Goal: Task Accomplishment & Management: Manage account settings

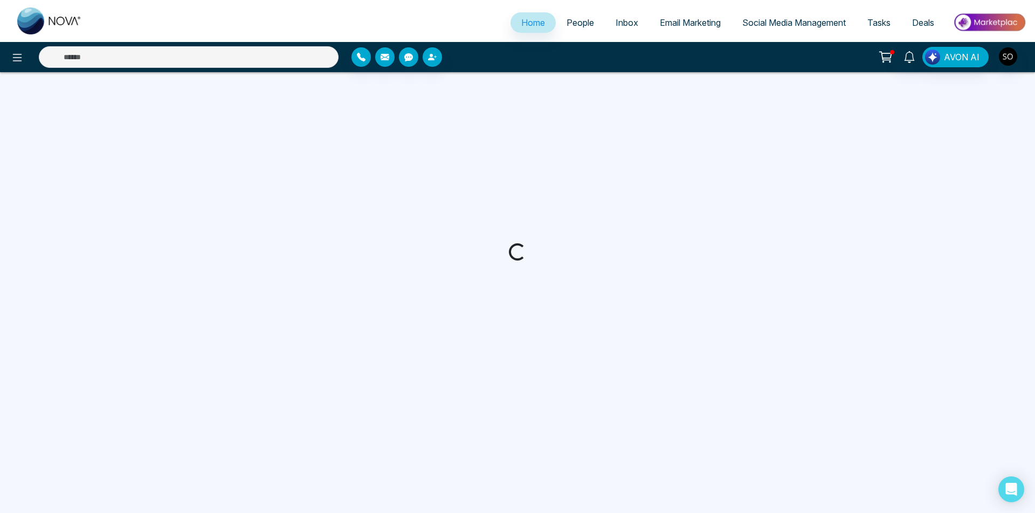
click at [582, 24] on span "People" at bounding box center [579, 22] width 27 height 11
select select "*"
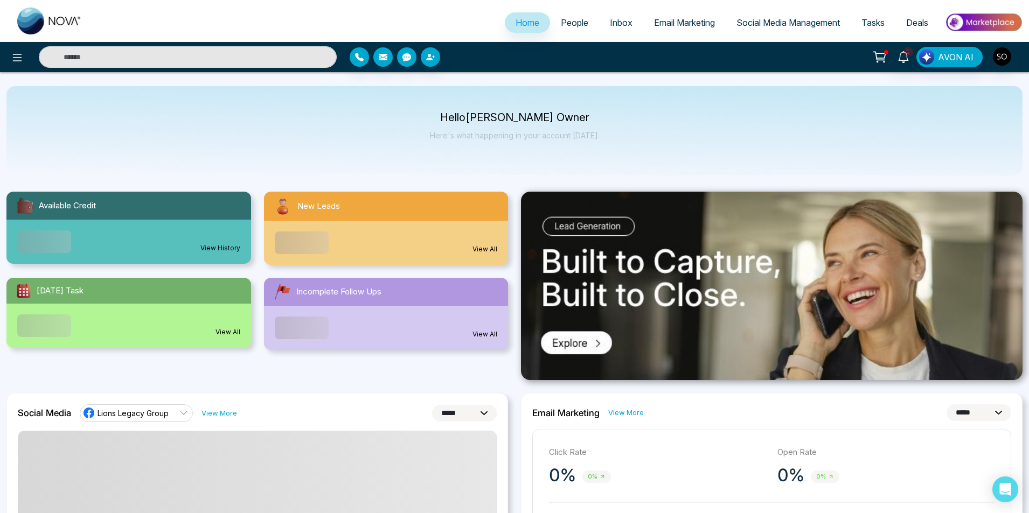
click at [560, 31] on link "People" at bounding box center [574, 22] width 49 height 20
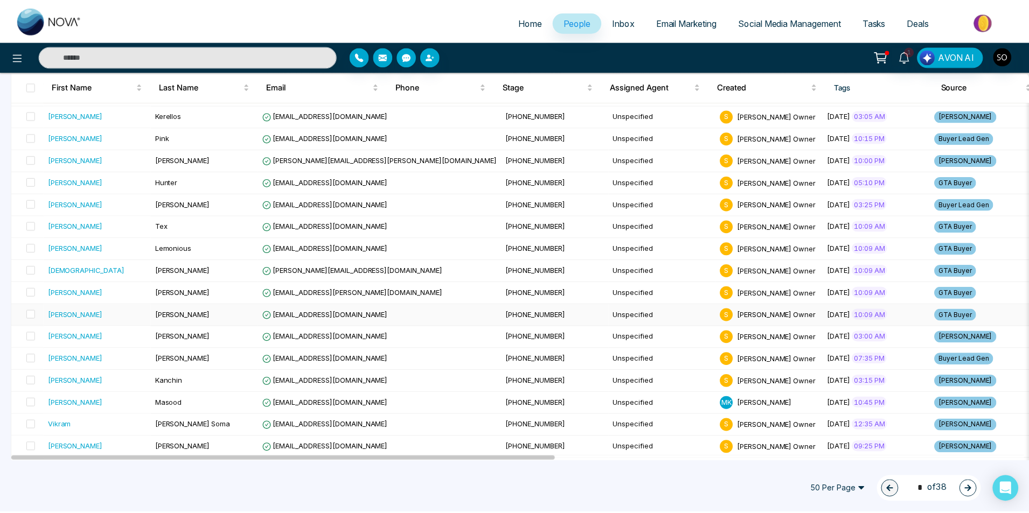
scroll to position [144, 0]
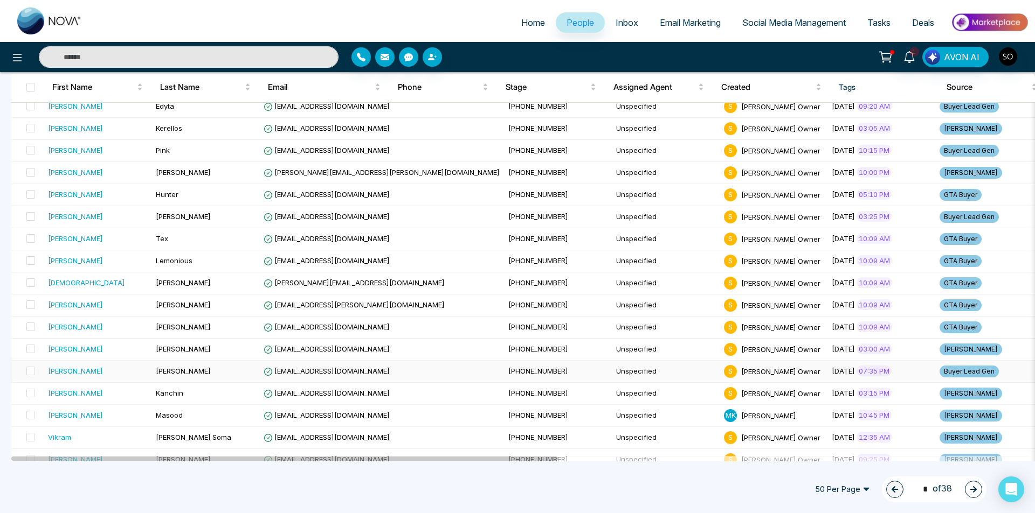
click at [86, 371] on div "[PERSON_NAME]" at bounding box center [97, 371] width 99 height 11
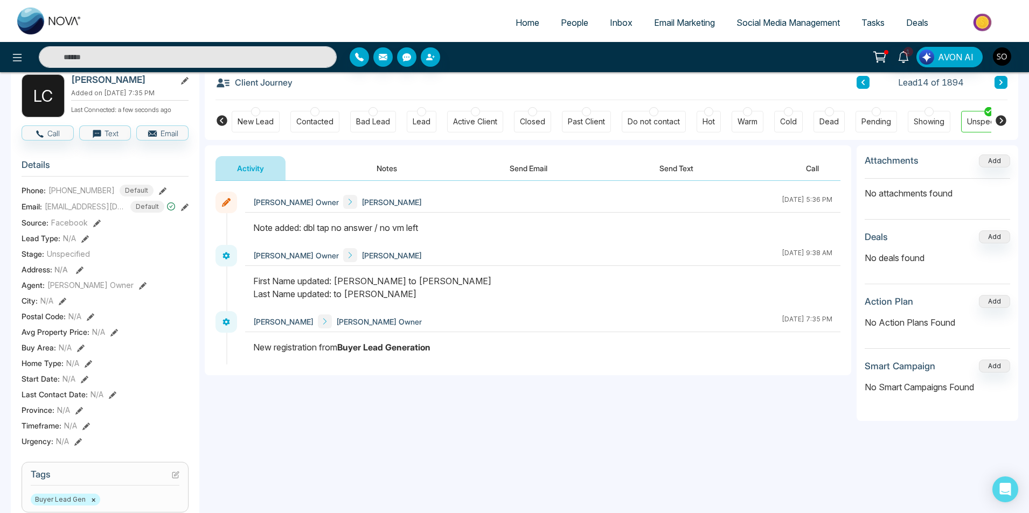
scroll to position [36, 0]
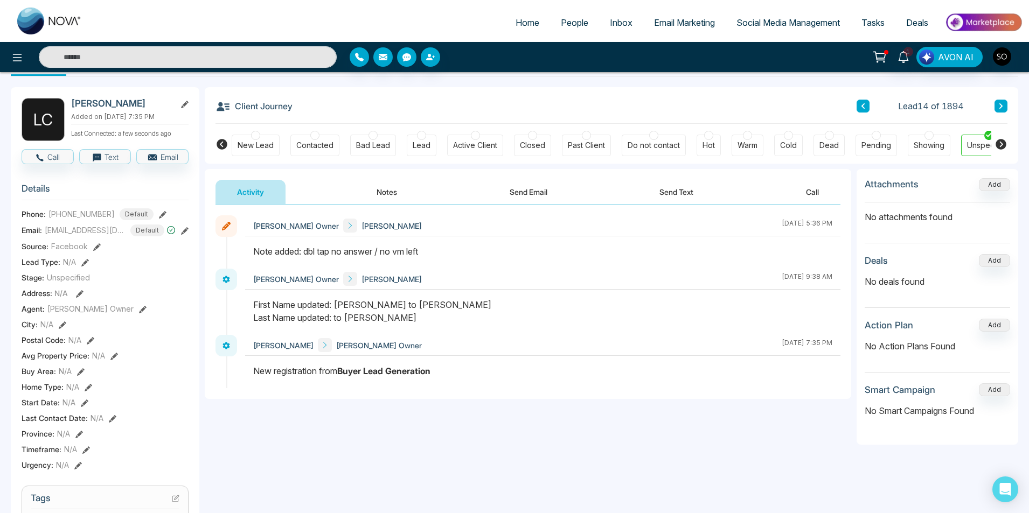
click at [386, 188] on button "Notes" at bounding box center [387, 192] width 64 height 24
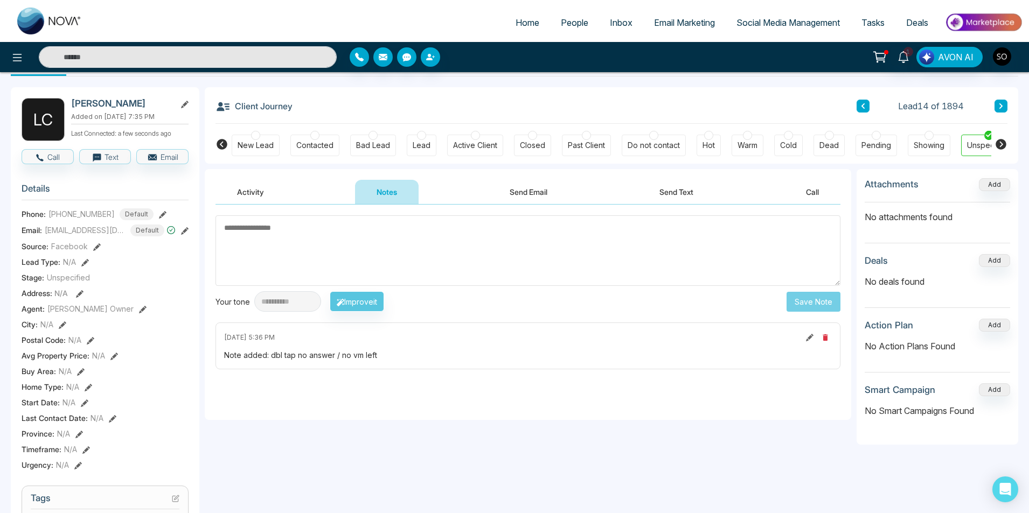
click at [334, 94] on div "Client Journey Lead 14 of 1894" at bounding box center [612, 105] width 792 height 37
click at [863, 105] on icon at bounding box center [863, 105] width 3 height 5
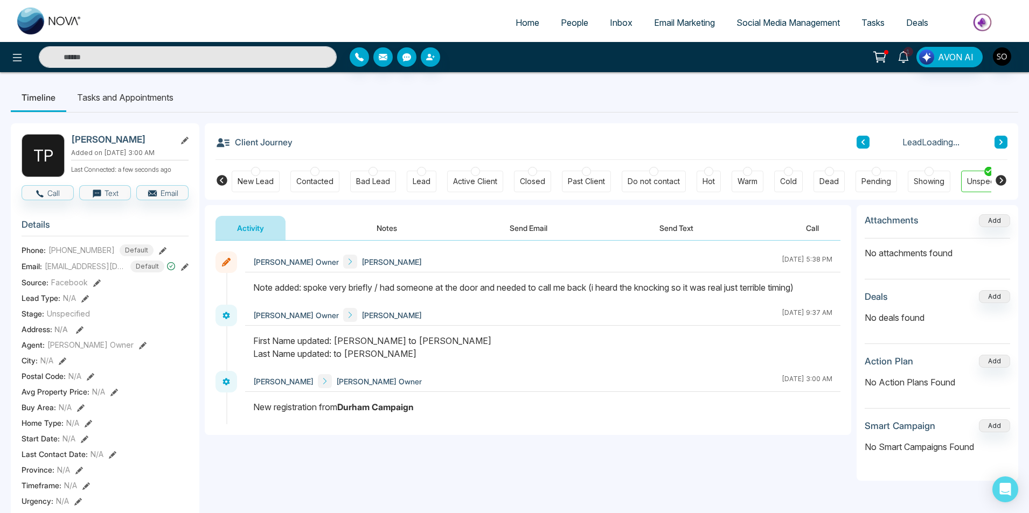
click at [905, 61] on icon at bounding box center [903, 57] width 10 height 12
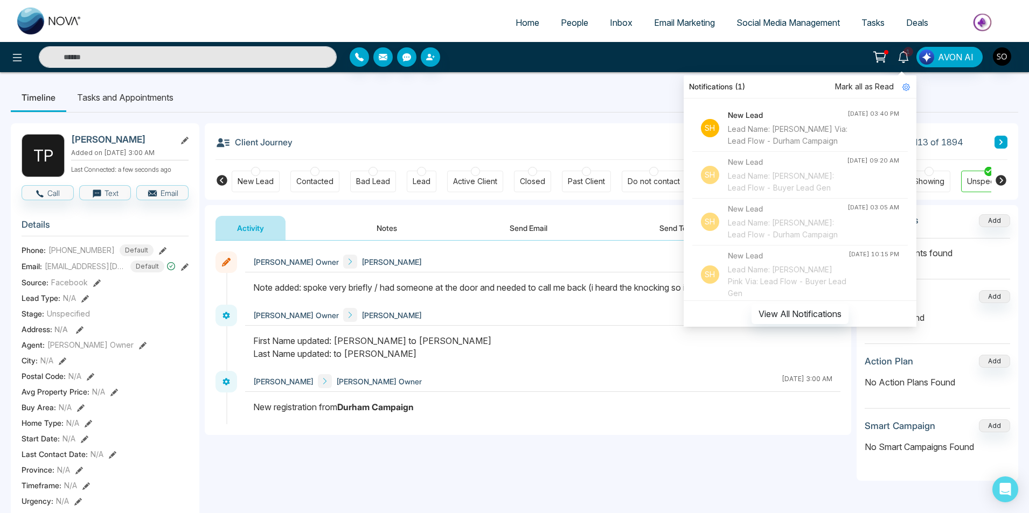
click at [873, 85] on span "Mark all as Read" at bounding box center [864, 87] width 59 height 12
click at [462, 110] on ul "Timeline Tasks and Appointments" at bounding box center [515, 97] width 1008 height 29
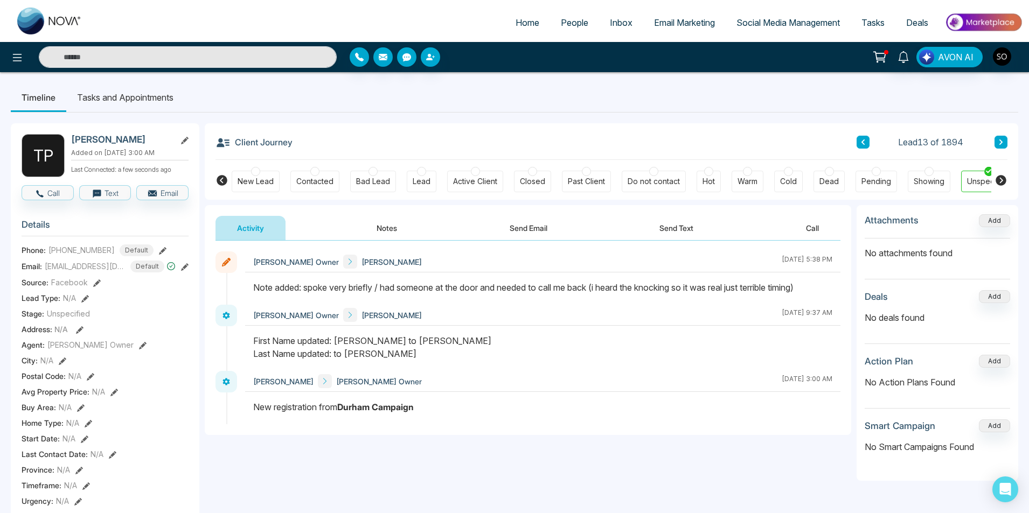
click at [389, 232] on button "Notes" at bounding box center [387, 228] width 64 height 24
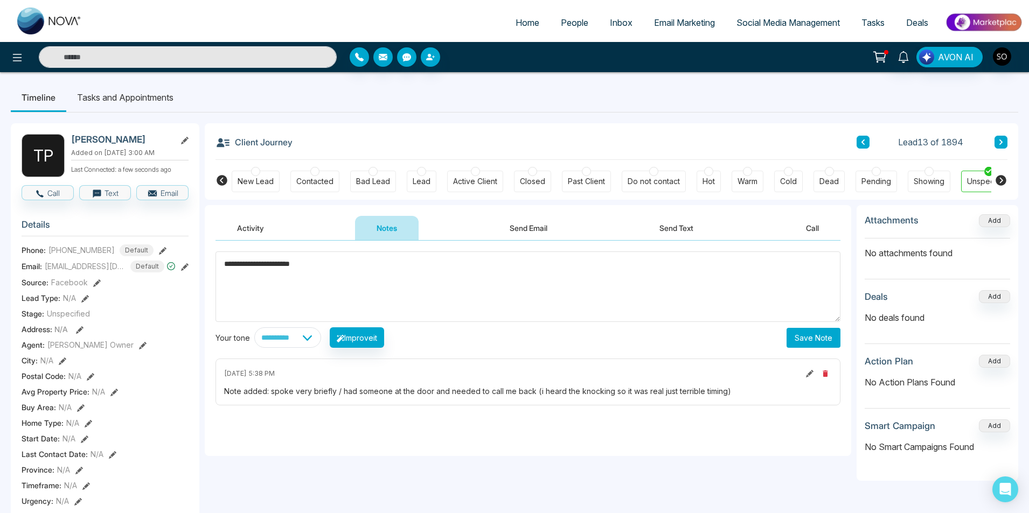
type textarea "**********"
click at [825, 339] on button "Save Note" at bounding box center [814, 338] width 54 height 20
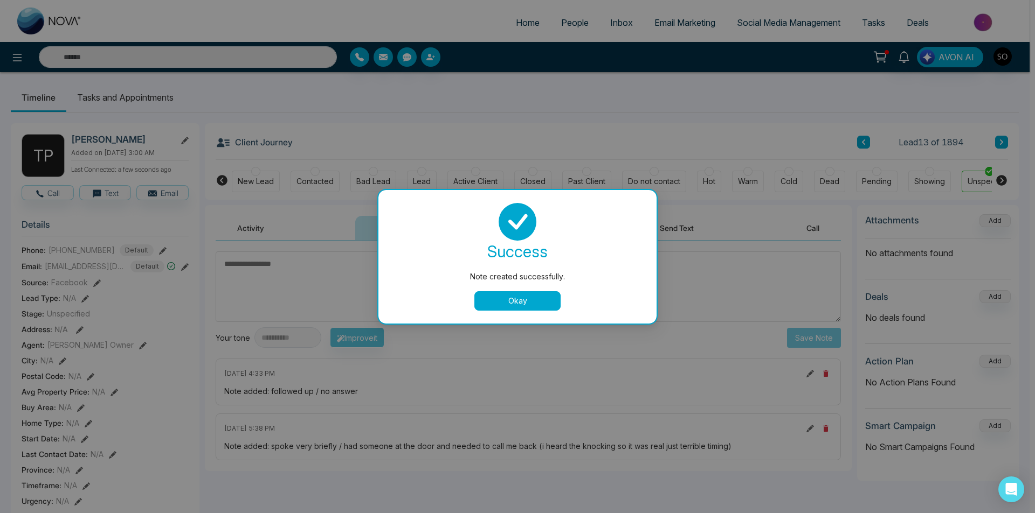
click at [553, 305] on button "Okay" at bounding box center [517, 301] width 86 height 19
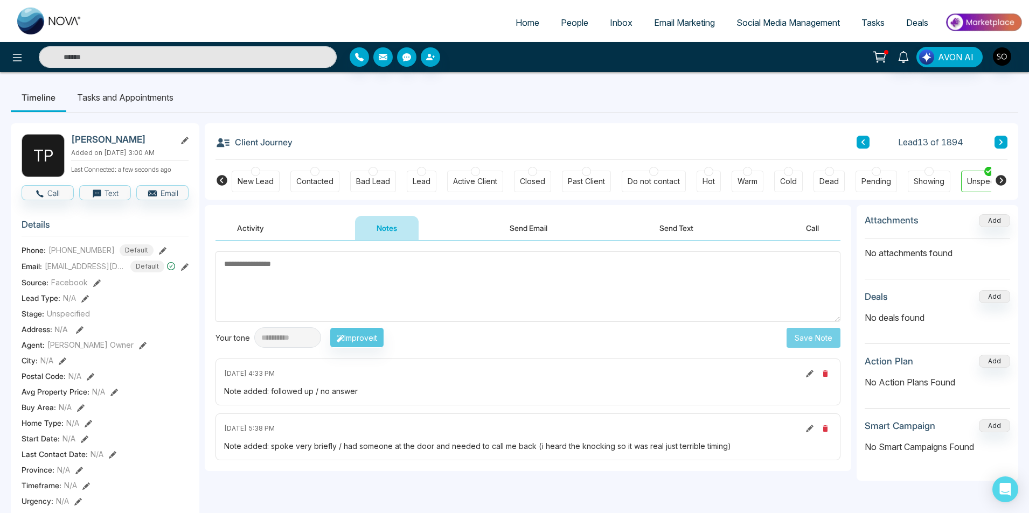
click at [866, 145] on button at bounding box center [863, 142] width 13 height 13
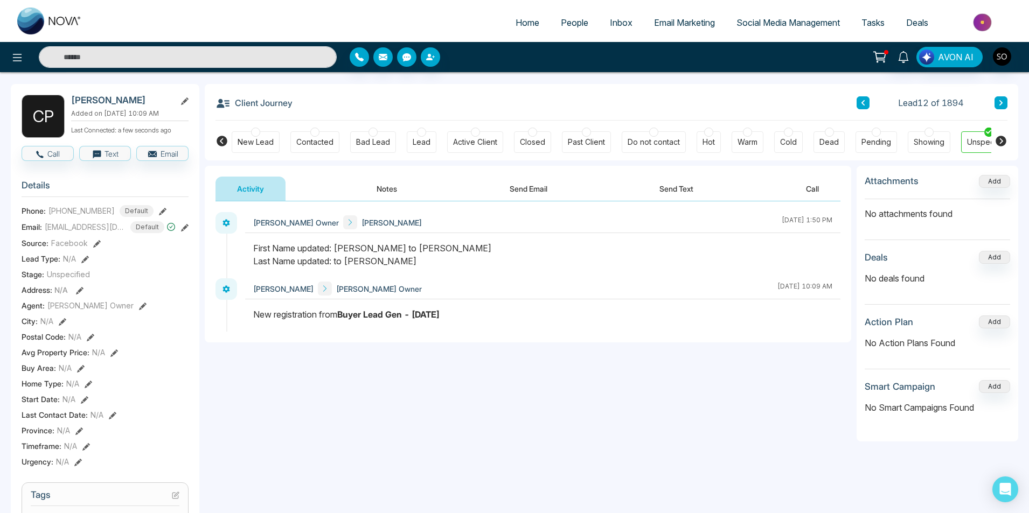
scroll to position [36, 0]
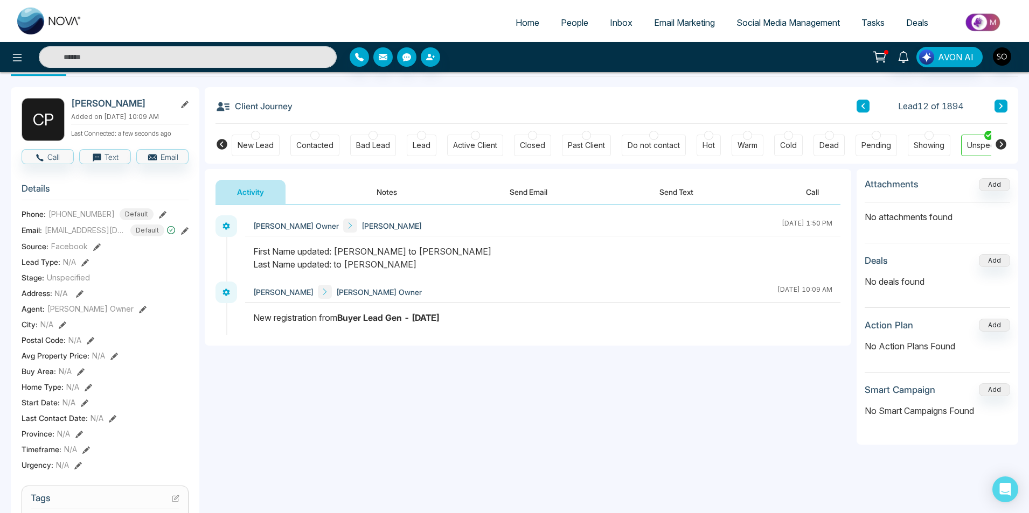
click at [397, 192] on button "Notes" at bounding box center [387, 192] width 64 height 24
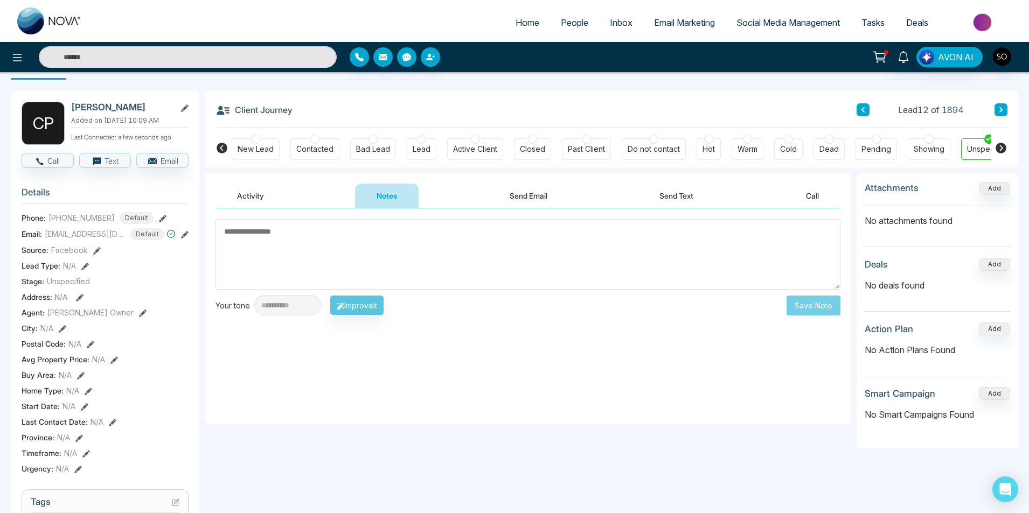
scroll to position [72, 0]
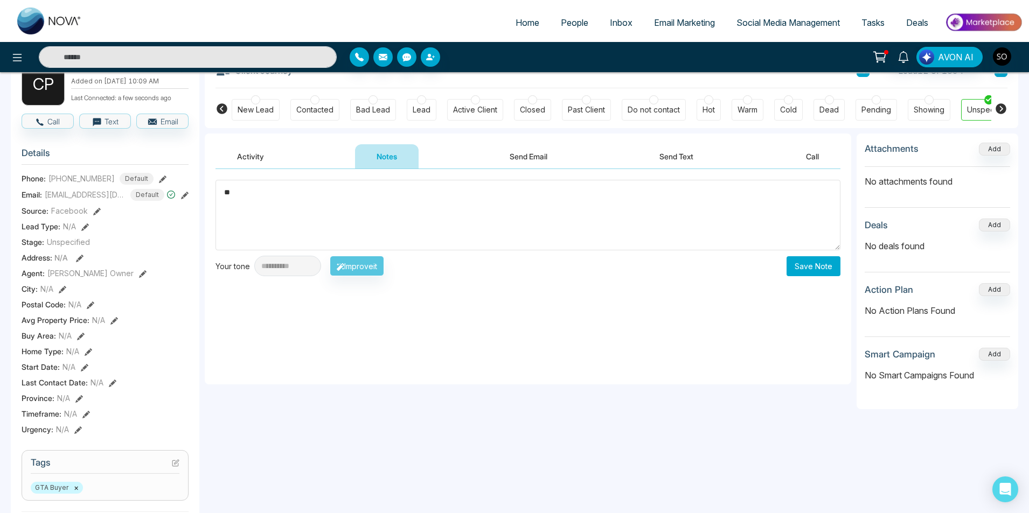
type textarea "*"
click at [224, 246] on textarea "**********" at bounding box center [528, 215] width 625 height 71
click at [255, 247] on textarea "**********" at bounding box center [528, 215] width 625 height 71
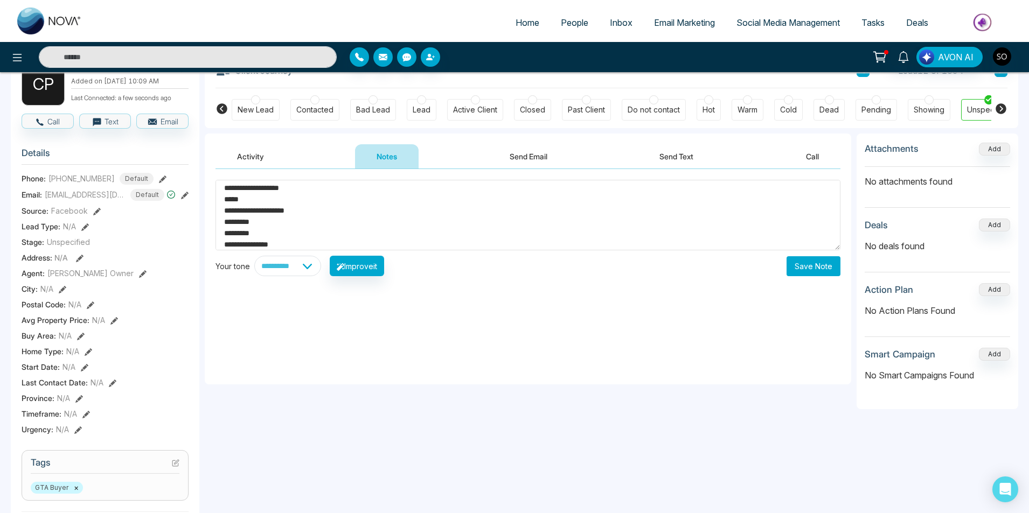
click at [296, 244] on textarea "**********" at bounding box center [528, 215] width 625 height 71
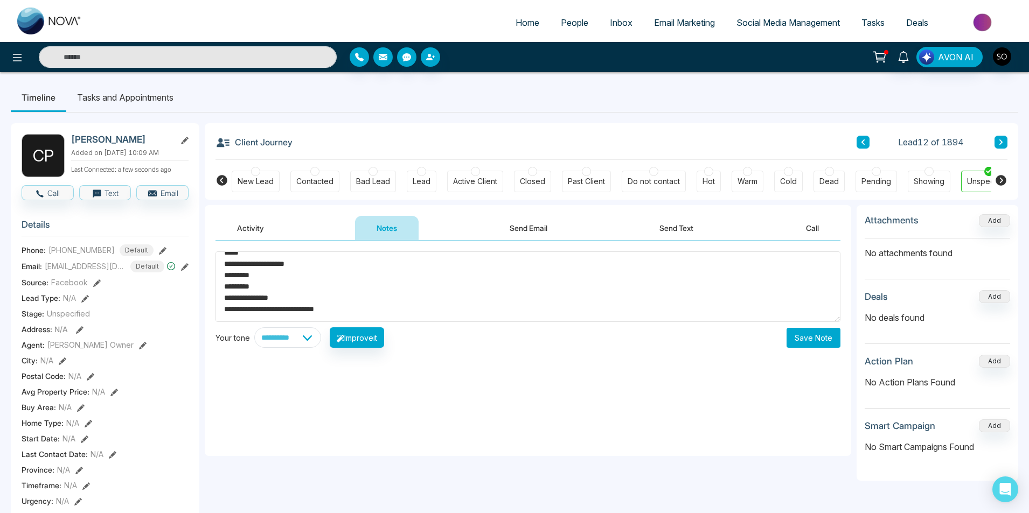
scroll to position [34, 0]
drag, startPoint x: 336, startPoint y: 300, endPoint x: 301, endPoint y: 299, distance: 35.6
click at [301, 299] on textarea "**********" at bounding box center [528, 287] width 625 height 71
click at [285, 300] on textarea "**********" at bounding box center [528, 287] width 625 height 71
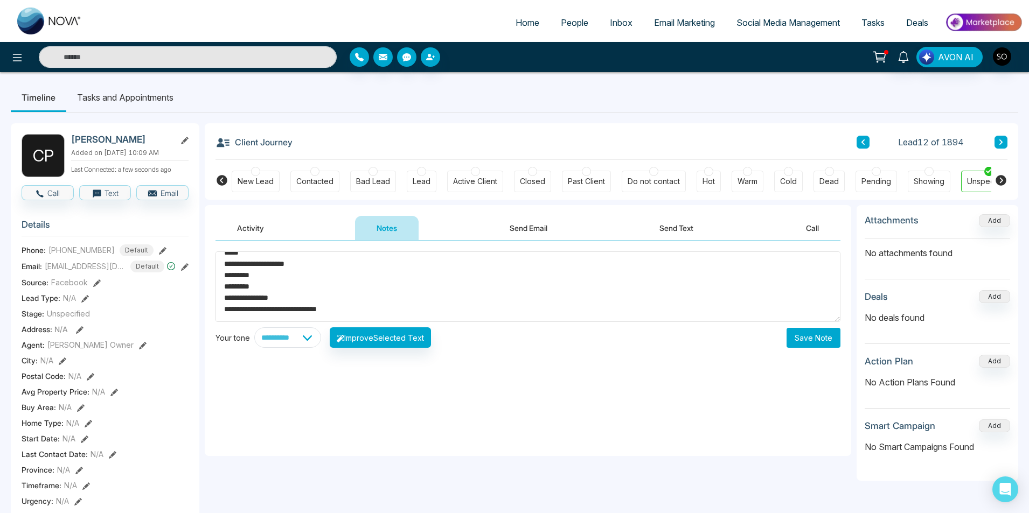
scroll to position [0, 0]
click at [296, 290] on textarea "**********" at bounding box center [528, 287] width 625 height 71
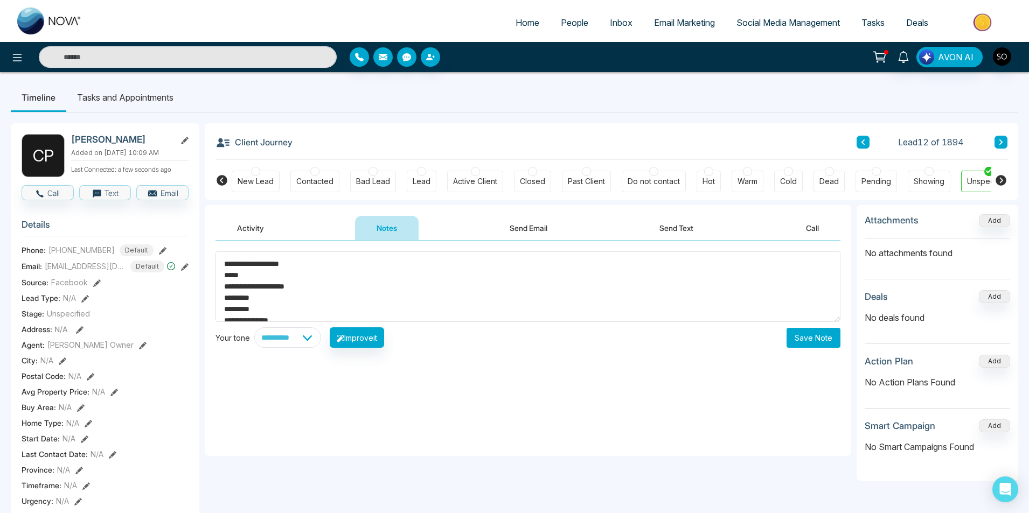
click at [286, 288] on textarea "**********" at bounding box center [528, 287] width 625 height 71
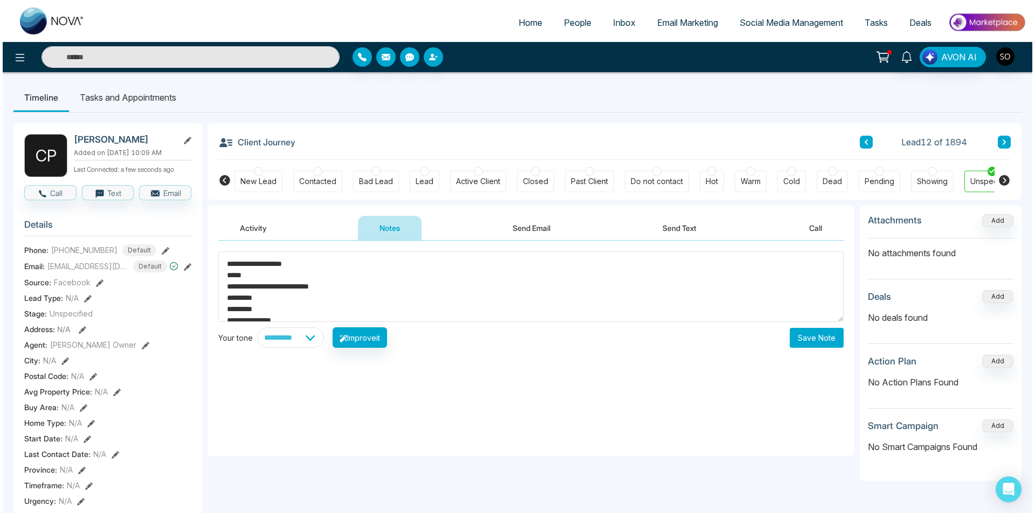
scroll to position [34, 0]
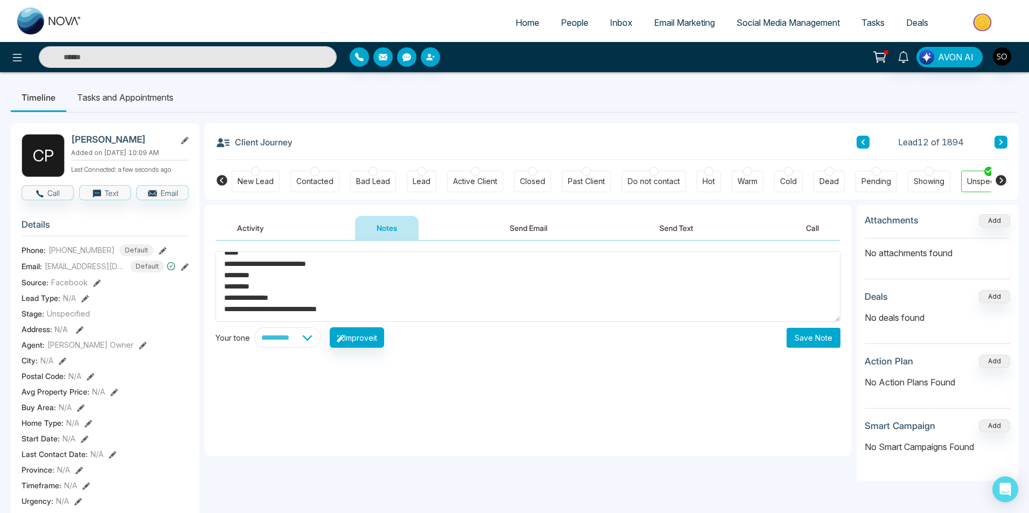
type textarea "**********"
click at [801, 337] on button "Save Note" at bounding box center [814, 338] width 54 height 20
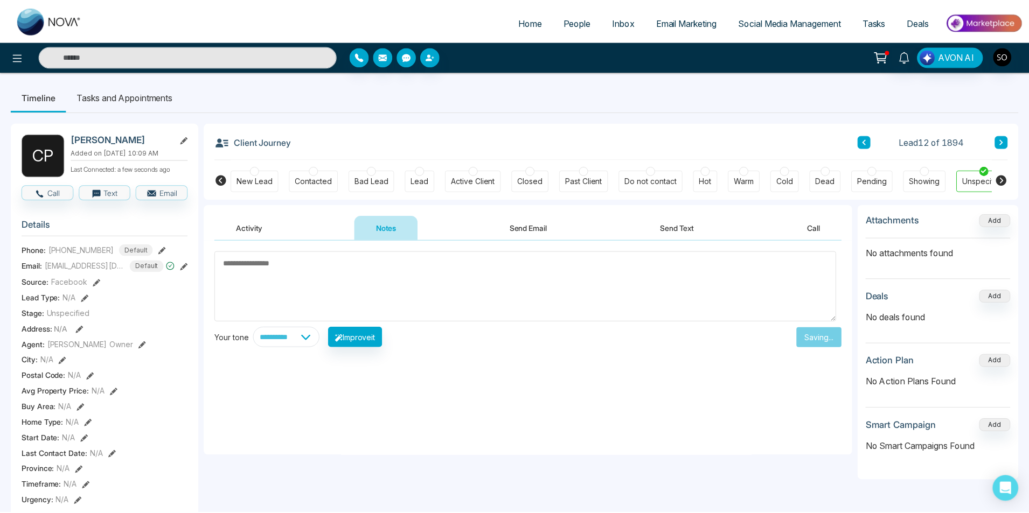
scroll to position [0, 0]
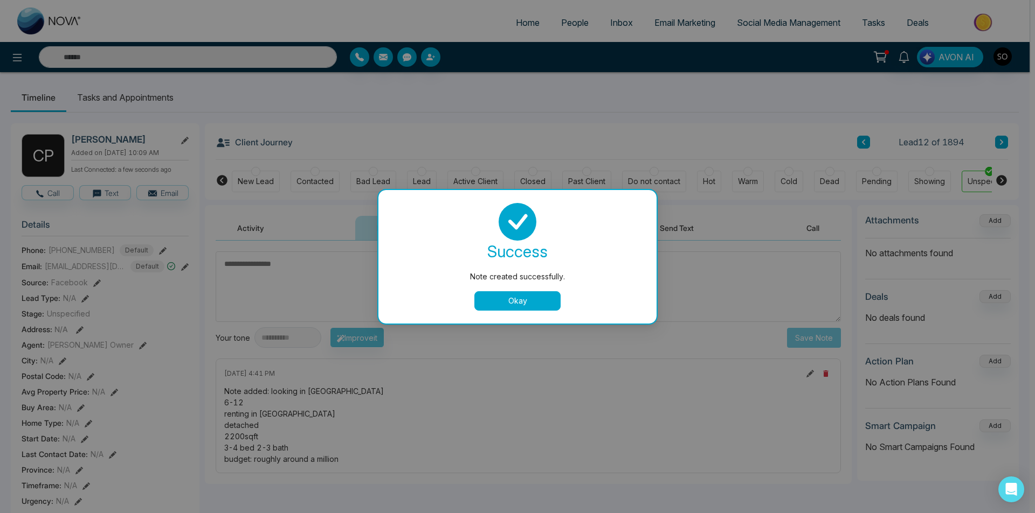
click at [493, 295] on button "Okay" at bounding box center [517, 301] width 86 height 19
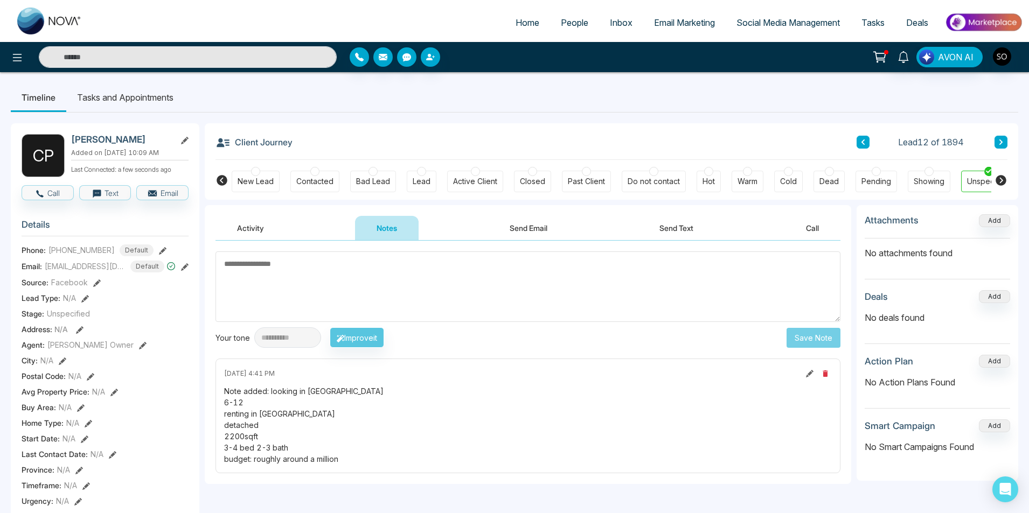
click at [139, 346] on icon at bounding box center [143, 346] width 8 height 8
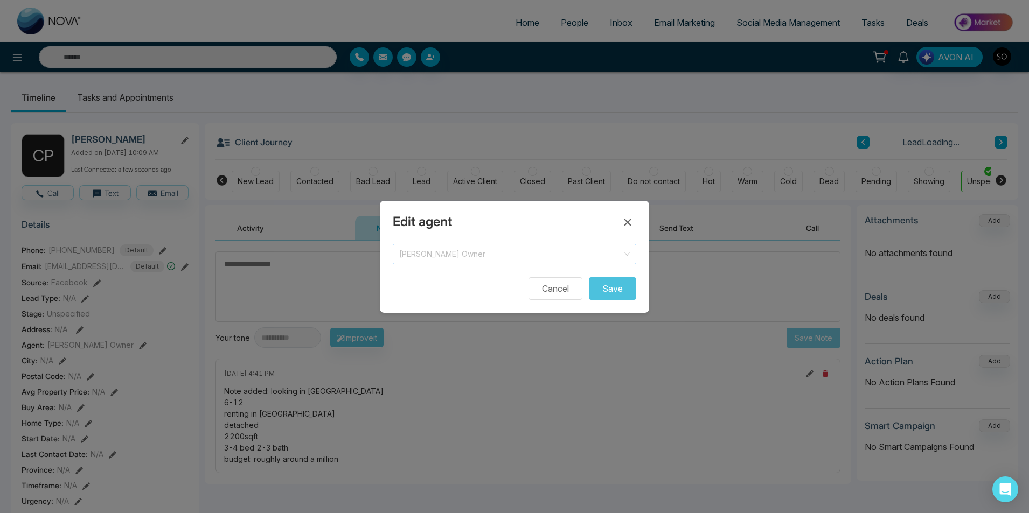
click at [465, 258] on span "[PERSON_NAME] Owner" at bounding box center [514, 254] width 231 height 15
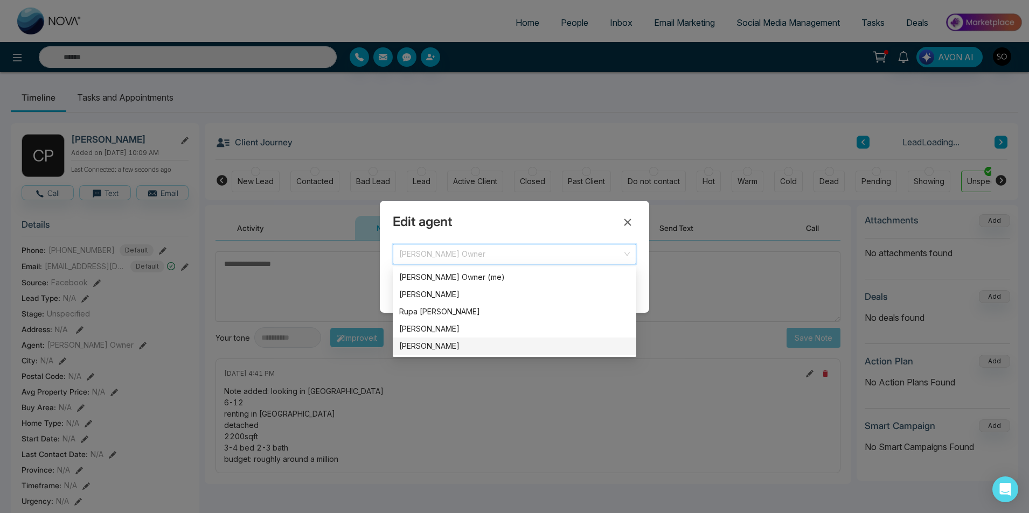
click at [440, 348] on div "[PERSON_NAME]" at bounding box center [514, 347] width 231 height 12
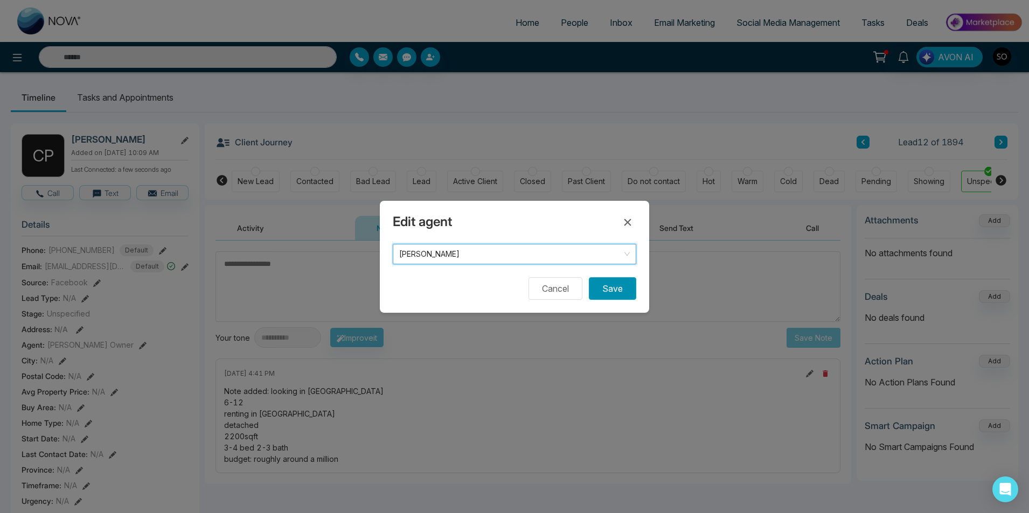
click at [606, 287] on button "Save" at bounding box center [612, 288] width 47 height 23
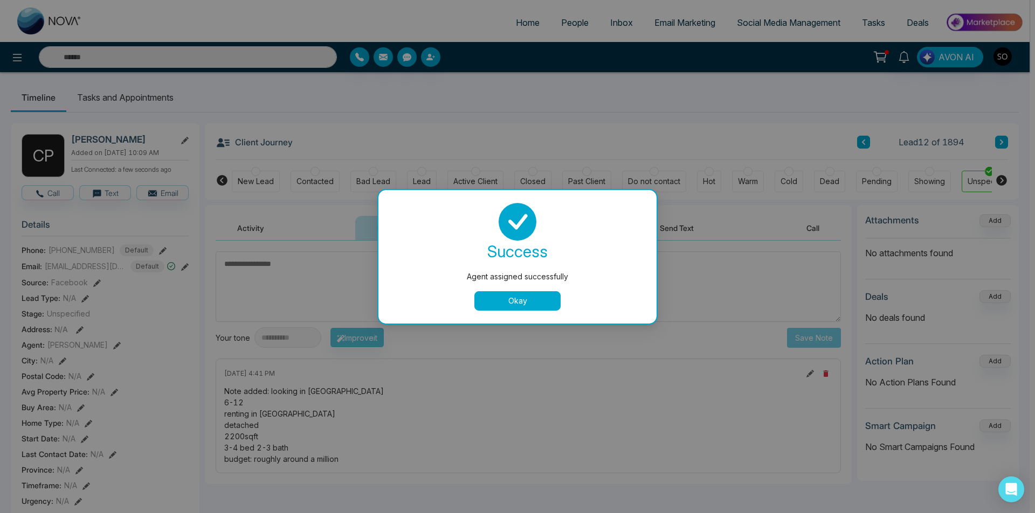
click at [545, 303] on button "Okay" at bounding box center [517, 301] width 86 height 19
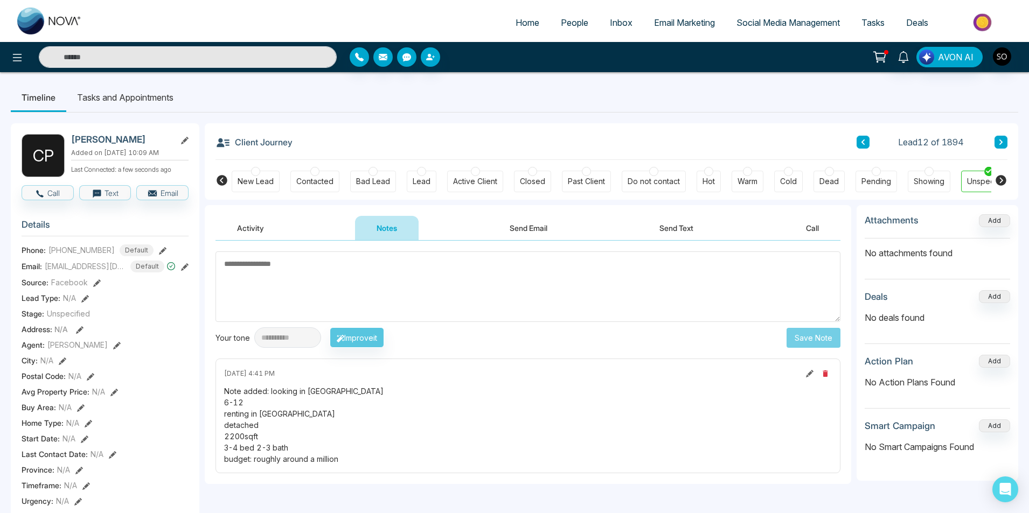
drag, startPoint x: 343, startPoint y: 461, endPoint x: 269, endPoint y: 392, distance: 101.0
click at [269, 392] on div "Note added: looking in [PERSON_NAME] 6-12 renting in kitchener waterloo detache…" at bounding box center [528, 425] width 608 height 79
copy div "looking in [GEOGRAPHIC_DATA] 6-12 renting in kitchener waterloo detached 2200sq…"
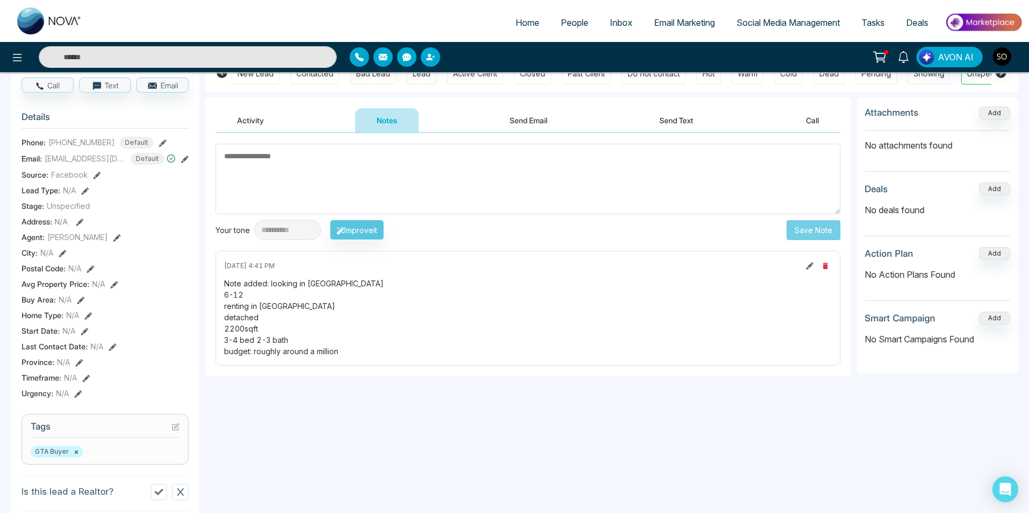
click at [389, 323] on div "Note added: looking in [PERSON_NAME] 6-12 renting in kitchener waterloo detache…" at bounding box center [528, 317] width 608 height 79
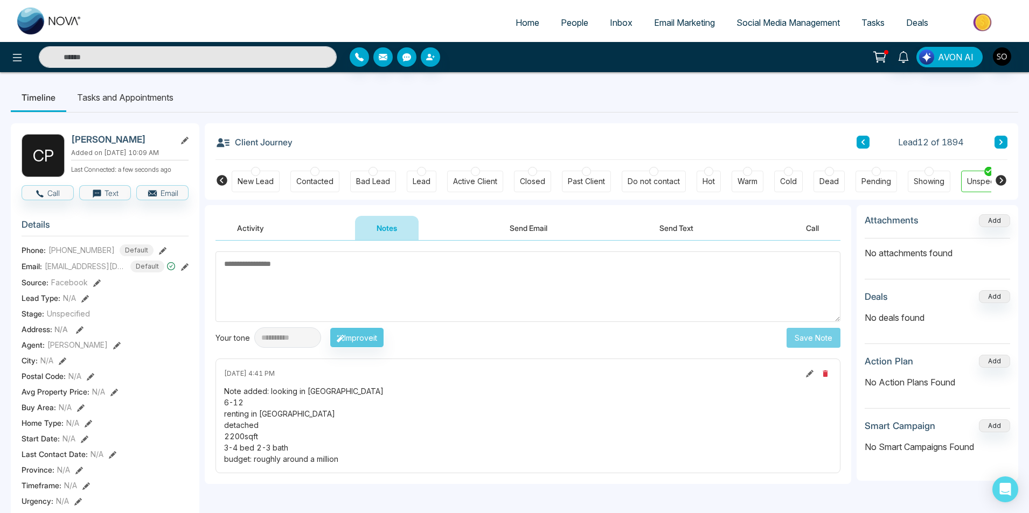
click at [420, 141] on div "Client Journey Lead 12 of 1894" at bounding box center [612, 141] width 792 height 37
click at [865, 144] on icon at bounding box center [862, 142] width 5 height 6
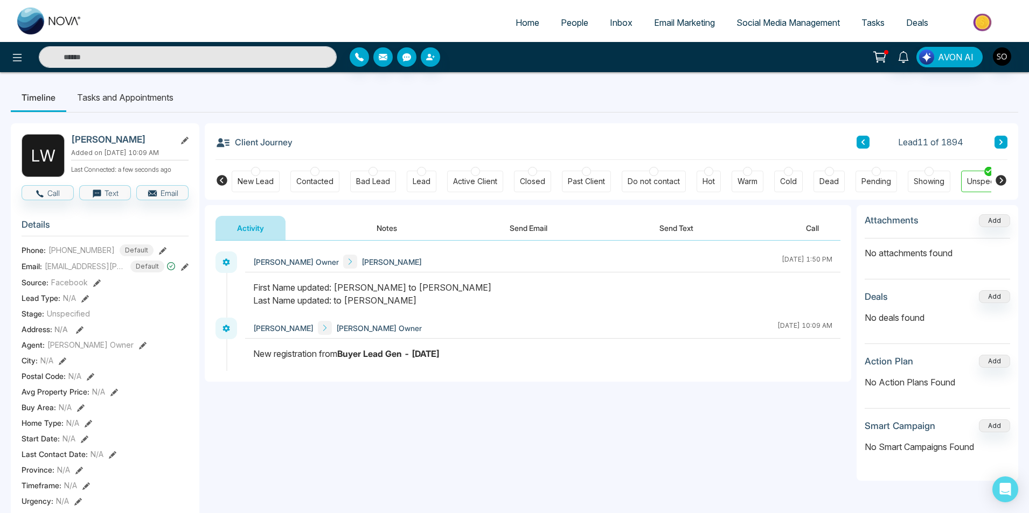
click at [438, 80] on div "Timeline Tasks and Appointments [PERSON_NAME] Added on [DATE] 10:09 AM Last Con…" at bounding box center [514, 496] width 1029 height 849
click at [395, 225] on button "Notes" at bounding box center [387, 228] width 64 height 24
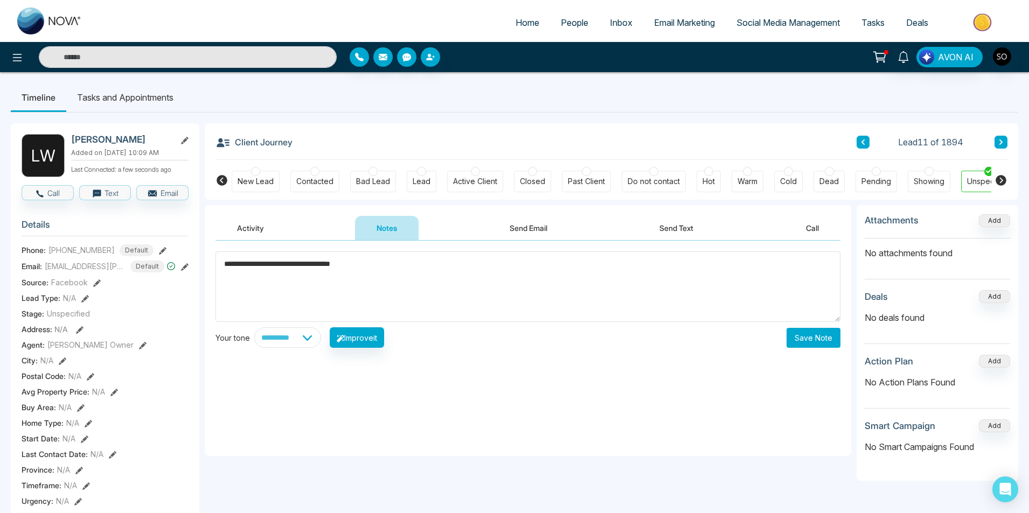
type textarea "**********"
click at [824, 339] on button "Save Note" at bounding box center [814, 338] width 54 height 20
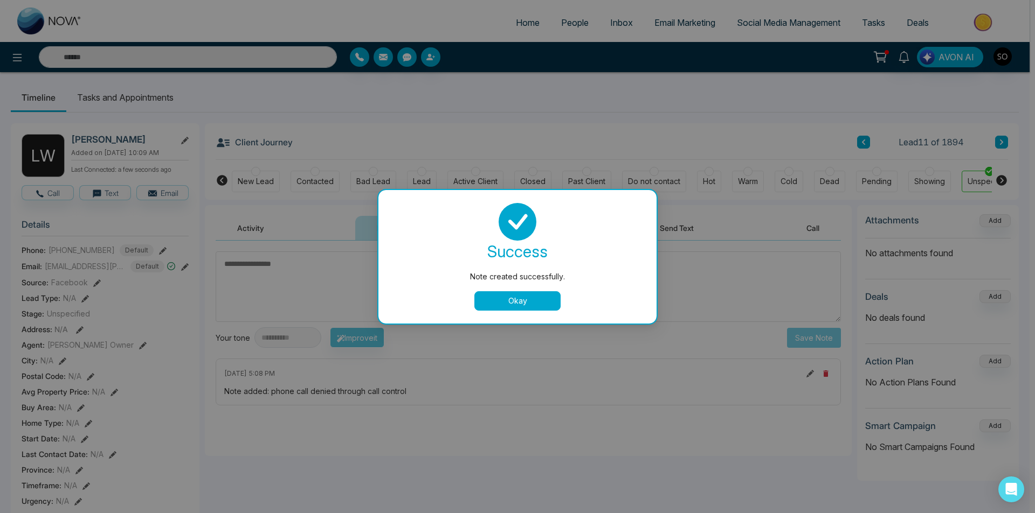
click at [539, 300] on button "Okay" at bounding box center [517, 301] width 86 height 19
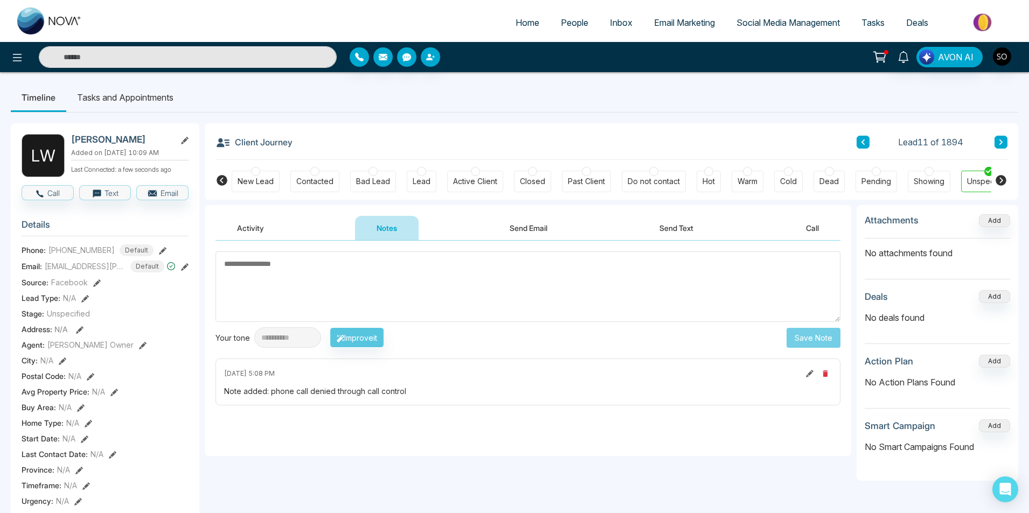
click at [865, 145] on icon at bounding box center [862, 142] width 5 height 6
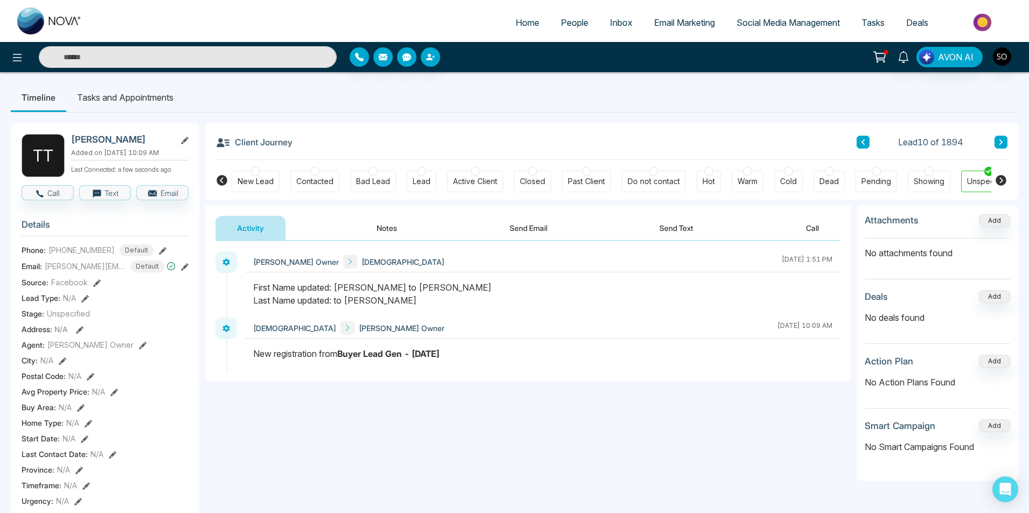
click at [400, 234] on button "Notes" at bounding box center [387, 228] width 64 height 24
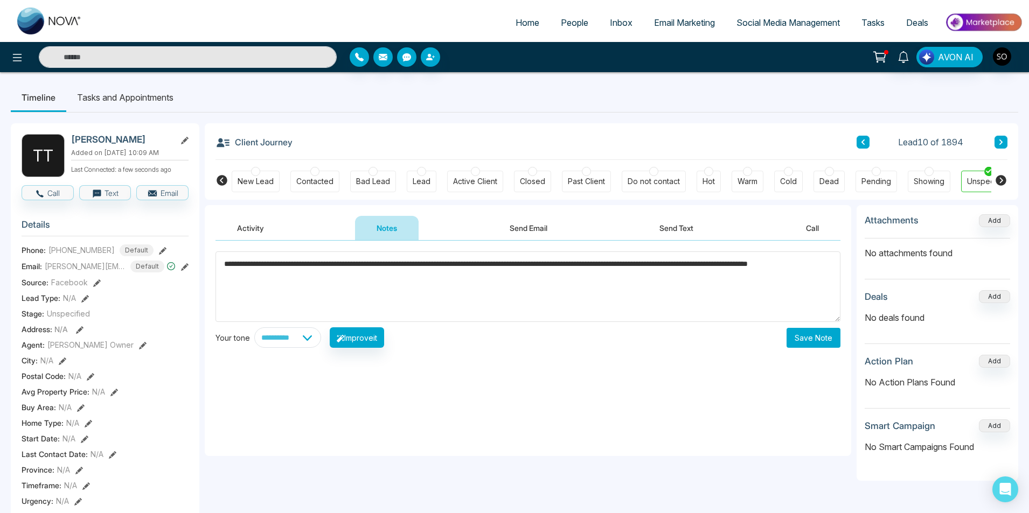
click at [723, 267] on textarea "**********" at bounding box center [528, 287] width 625 height 71
drag, startPoint x: 724, startPoint y: 263, endPoint x: 701, endPoint y: 292, distance: 36.4
click at [697, 299] on textarea "**********" at bounding box center [528, 287] width 625 height 71
click at [718, 277] on textarea "**********" at bounding box center [528, 287] width 625 height 71
click at [679, 281] on textarea "**********" at bounding box center [528, 287] width 625 height 71
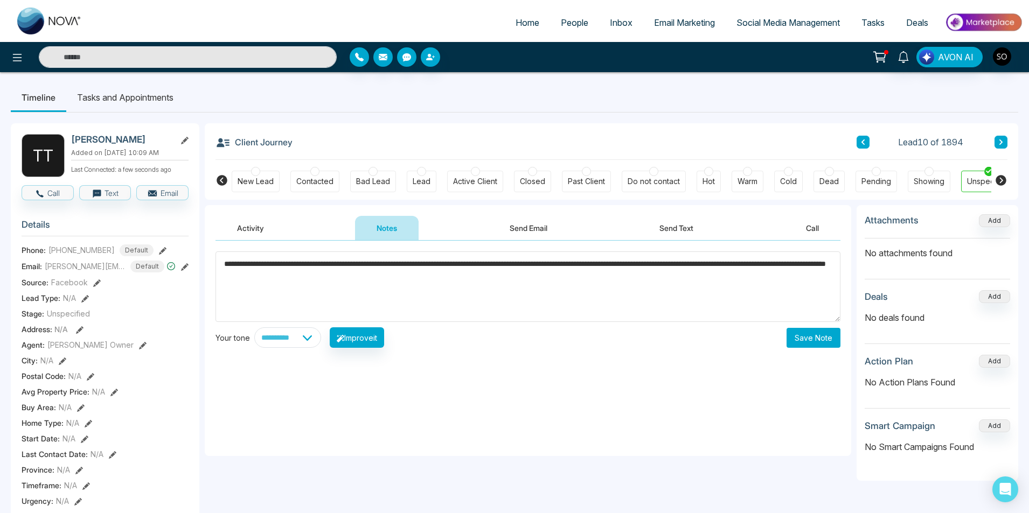
type textarea "**********"
click at [825, 333] on button "Save Note" at bounding box center [814, 338] width 54 height 20
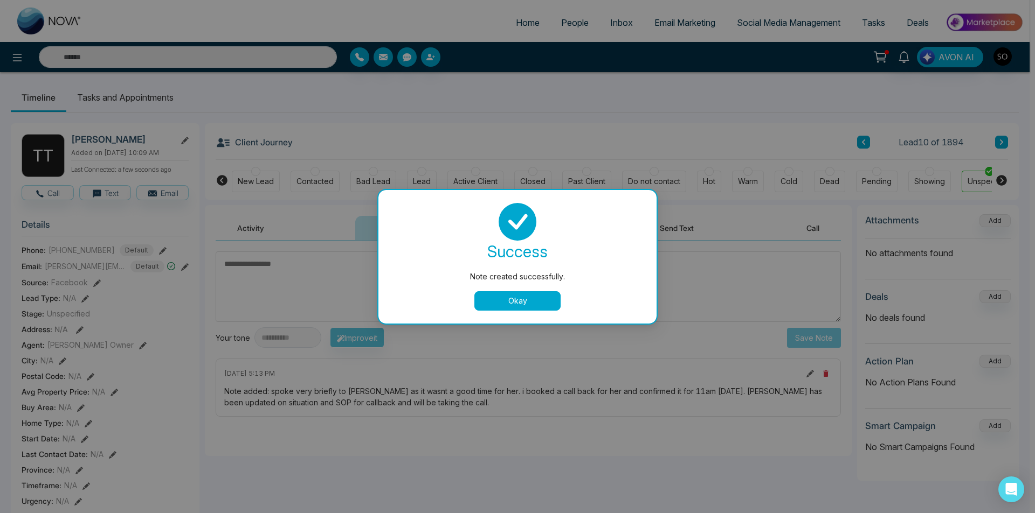
drag, startPoint x: 540, startPoint y: 299, endPoint x: 450, endPoint y: 299, distance: 90.5
click at [539, 299] on button "Okay" at bounding box center [517, 301] width 86 height 19
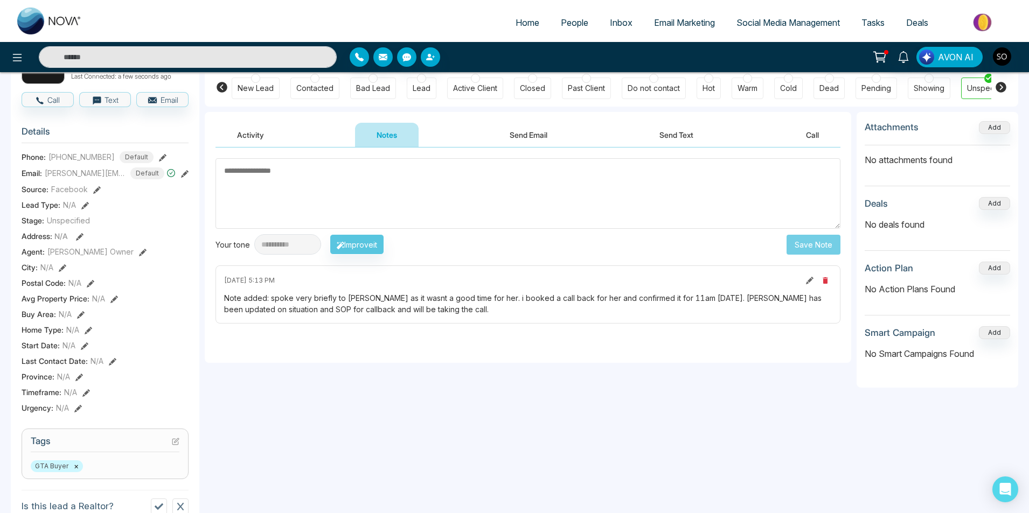
scroll to position [108, 0]
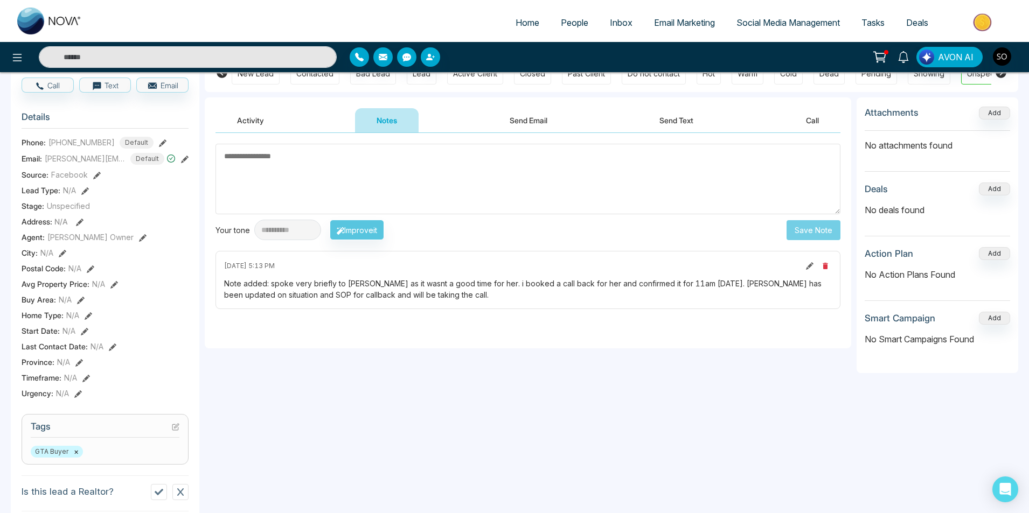
click at [139, 242] on button at bounding box center [143, 237] width 8 height 11
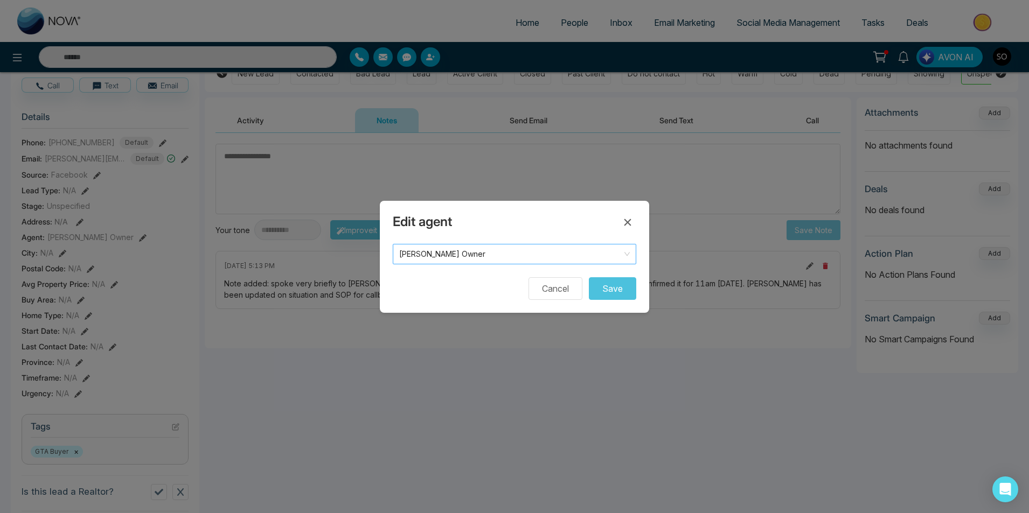
click at [477, 247] on span "[PERSON_NAME] Owner" at bounding box center [514, 254] width 231 height 15
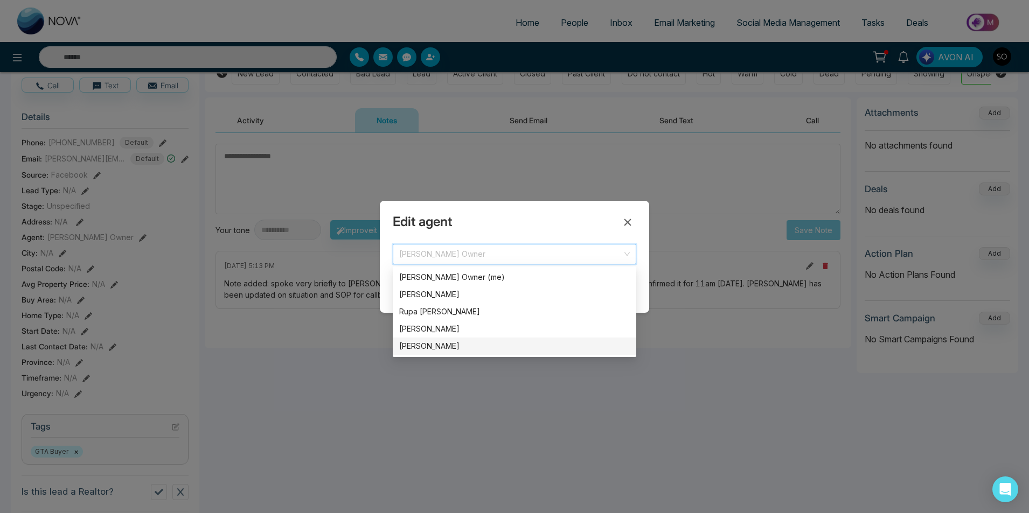
click at [439, 350] on div "[PERSON_NAME]" at bounding box center [514, 347] width 231 height 12
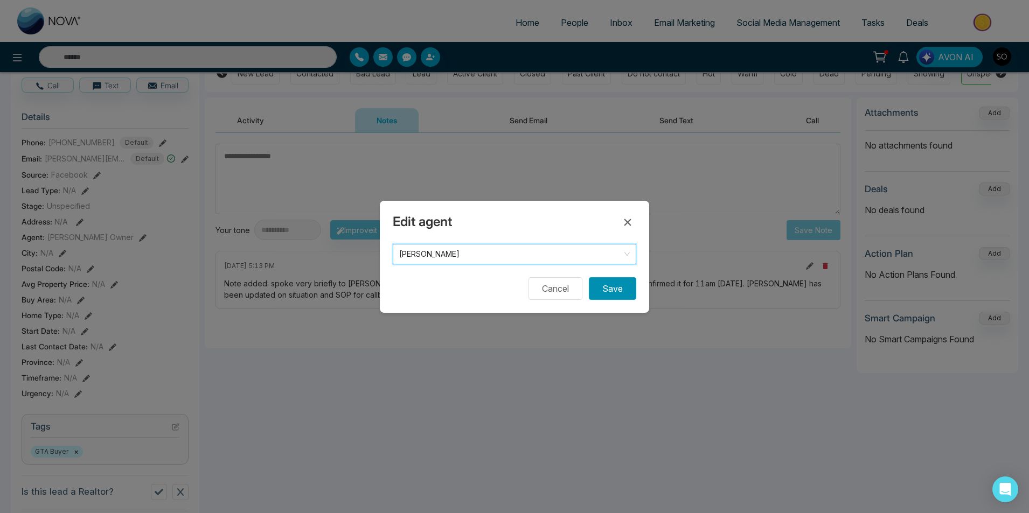
click at [619, 293] on button "Save" at bounding box center [612, 288] width 47 height 23
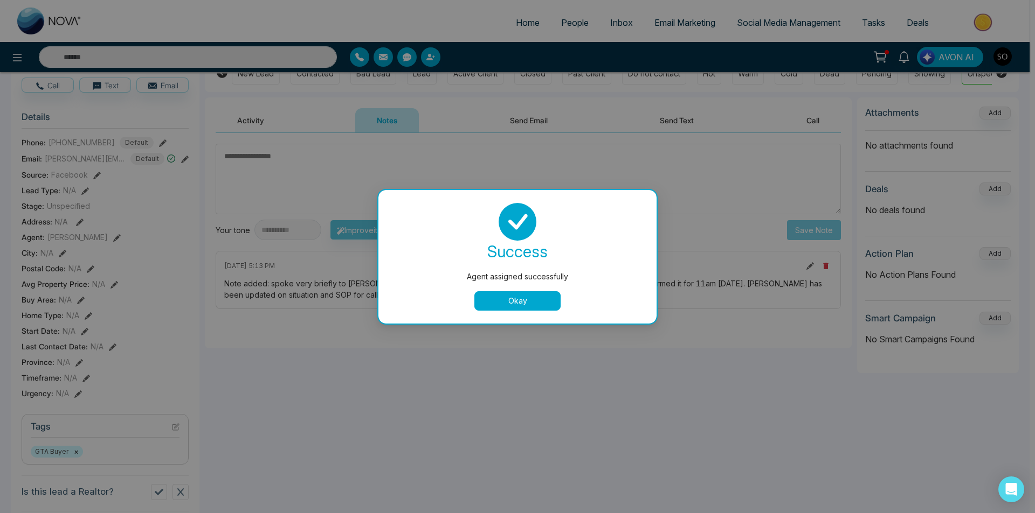
click at [509, 299] on button "Okay" at bounding box center [517, 301] width 86 height 19
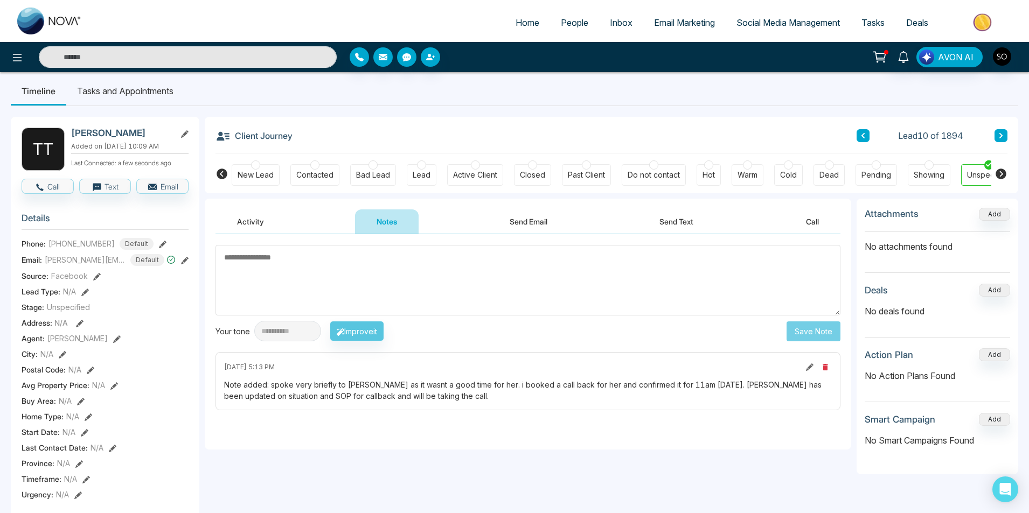
scroll to position [0, 0]
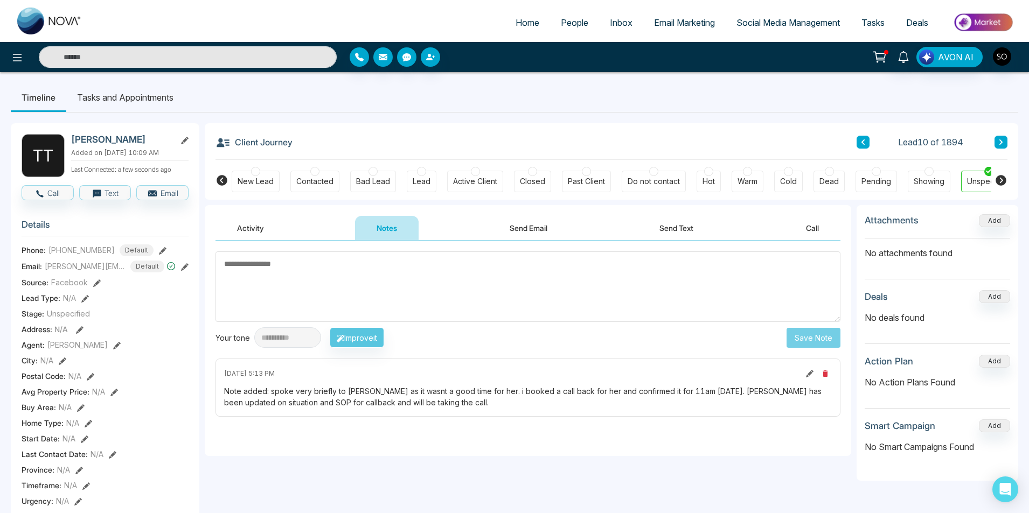
click at [862, 137] on button at bounding box center [863, 142] width 13 height 13
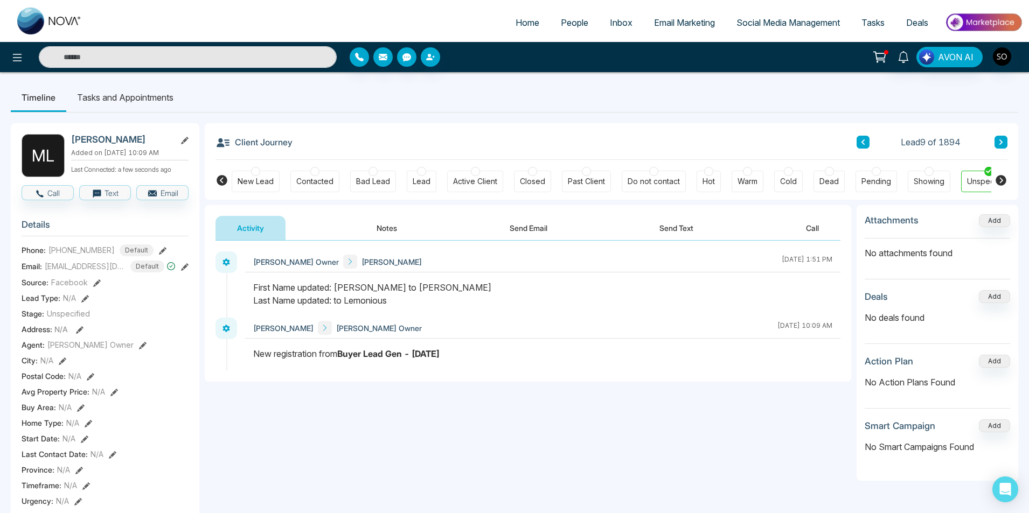
click at [381, 233] on button "Notes" at bounding box center [387, 228] width 64 height 24
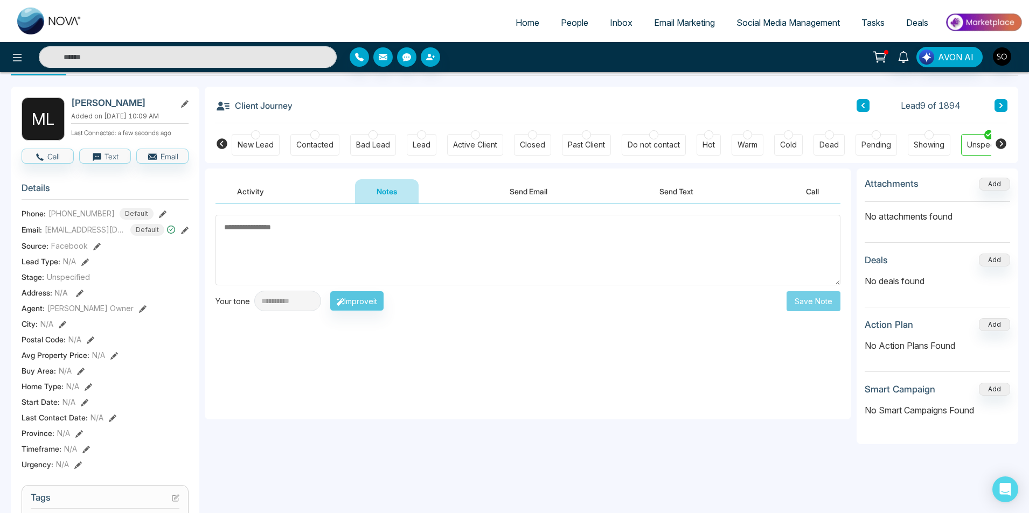
scroll to position [36, 0]
click at [344, 262] on textarea at bounding box center [528, 251] width 625 height 71
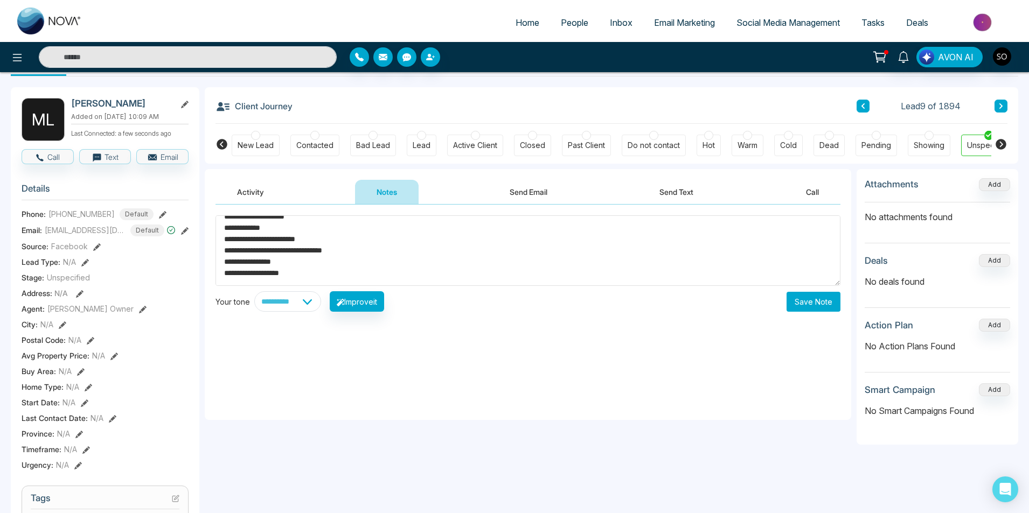
scroll to position [72, 0]
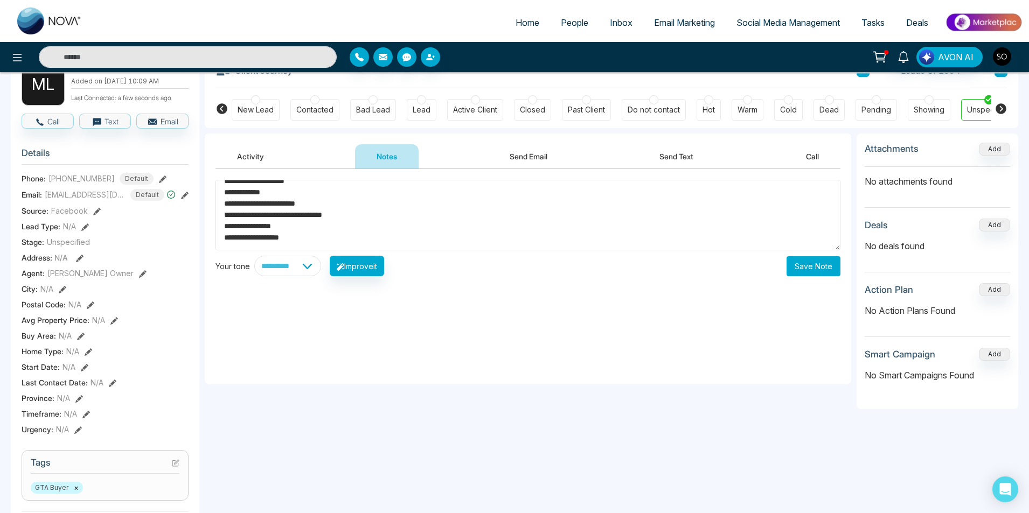
type textarea "**********"
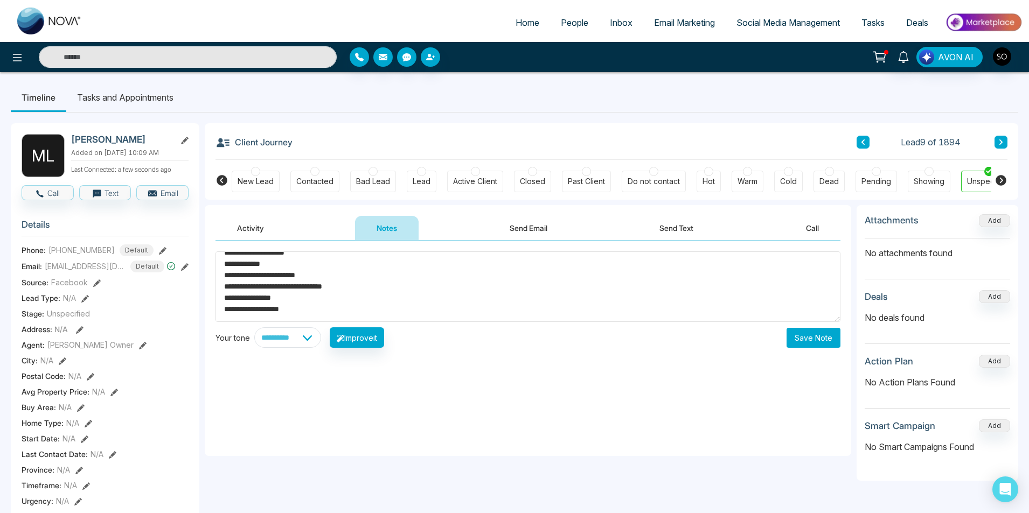
scroll to position [0, 0]
click at [803, 340] on button "Save Note" at bounding box center [814, 338] width 54 height 20
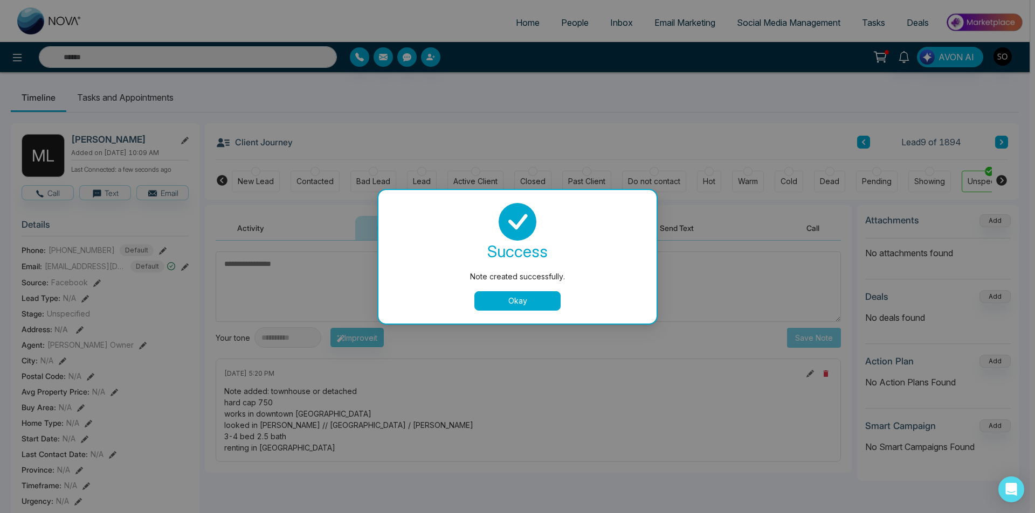
click at [523, 309] on button "Okay" at bounding box center [517, 301] width 86 height 19
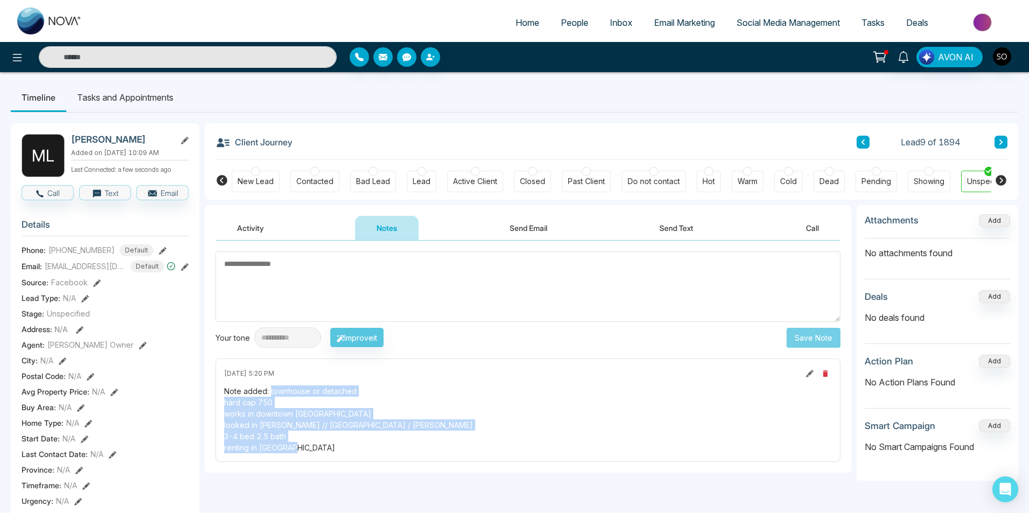
drag, startPoint x: 269, startPoint y: 392, endPoint x: 290, endPoint y: 443, distance: 55.1
click at [290, 443] on div "Note added: townhouse or detached hard cap 750 works in downtown [GEOGRAPHIC_DA…" at bounding box center [528, 420] width 608 height 68
copy div "townhouse or detached hard cap 750 works in downtown [GEOGRAPHIC_DATA] looked i…"
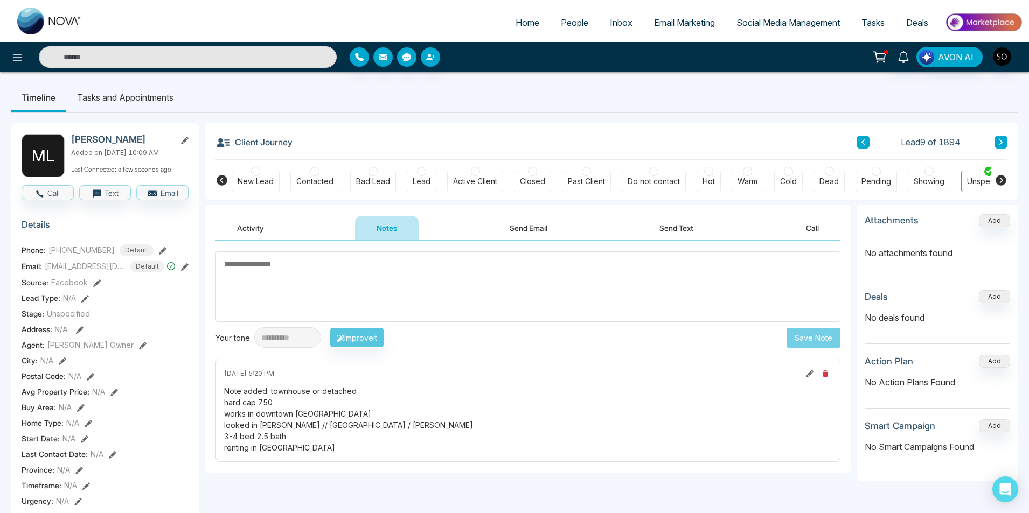
click at [701, 115] on div "**********" at bounding box center [515, 511] width 1008 height 797
click at [867, 137] on button at bounding box center [863, 142] width 13 height 13
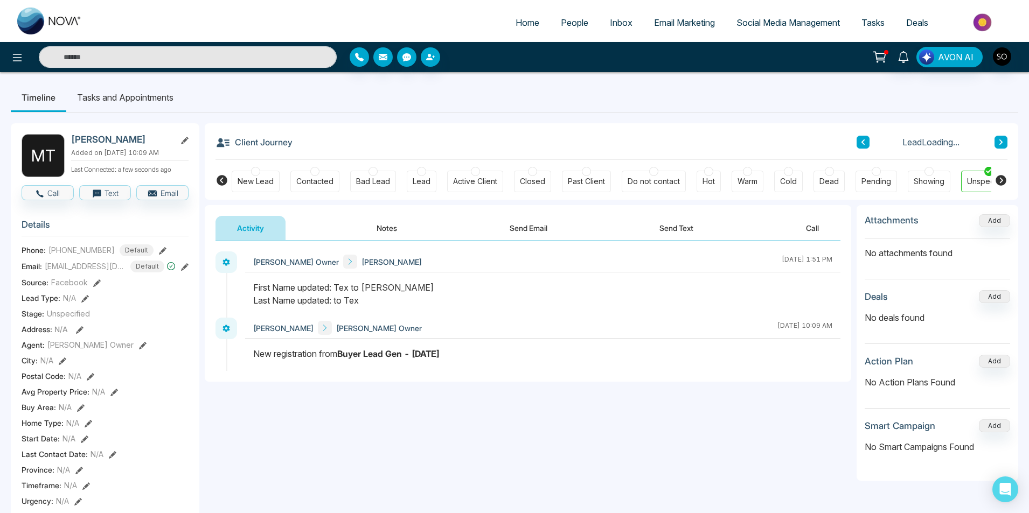
click at [1005, 139] on button at bounding box center [1001, 142] width 13 height 13
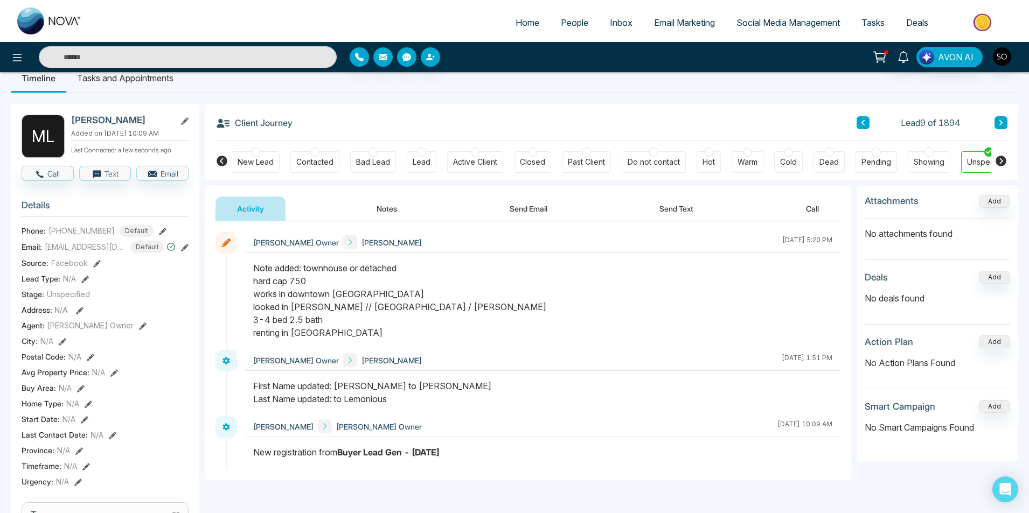
scroll to position [36, 0]
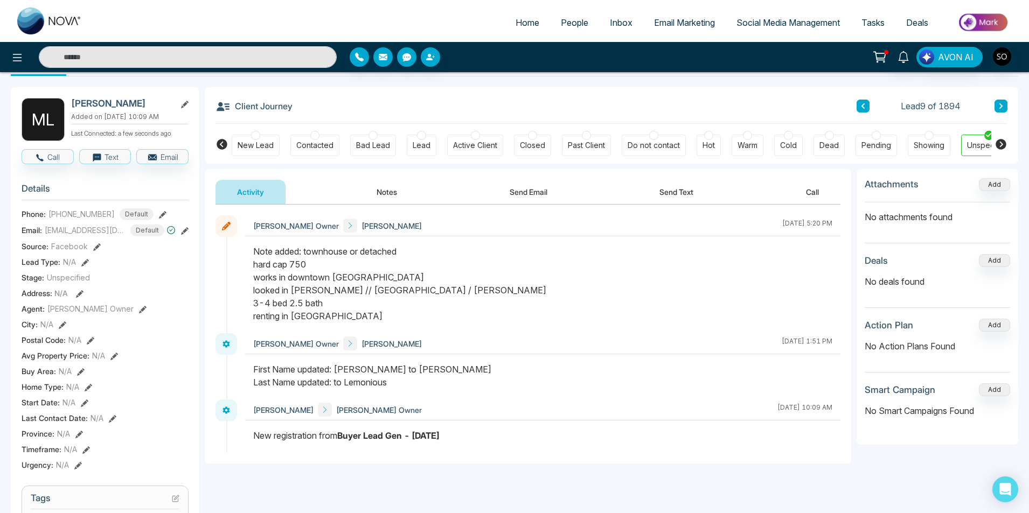
click at [139, 310] on icon at bounding box center [143, 310] width 8 height 8
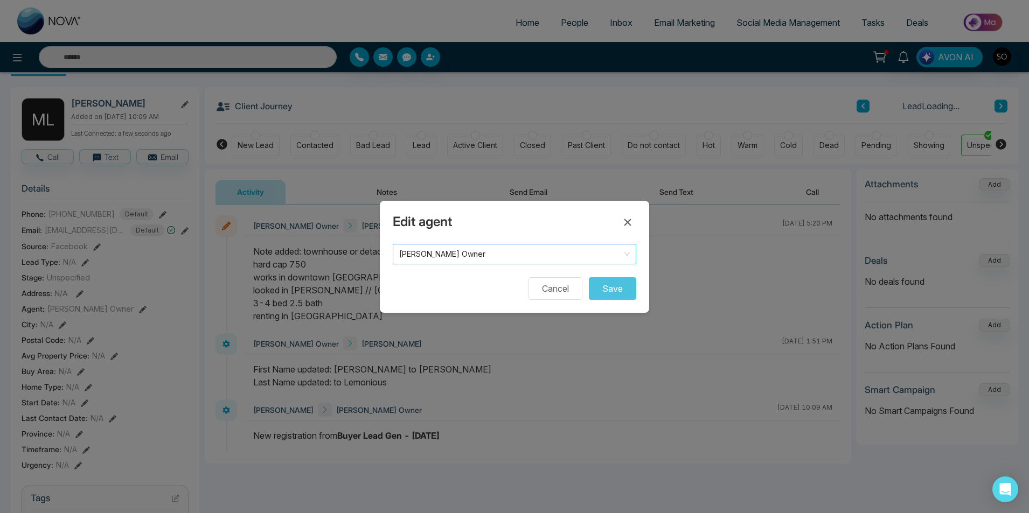
click at [481, 255] on span "[PERSON_NAME] Owner" at bounding box center [514, 254] width 231 height 15
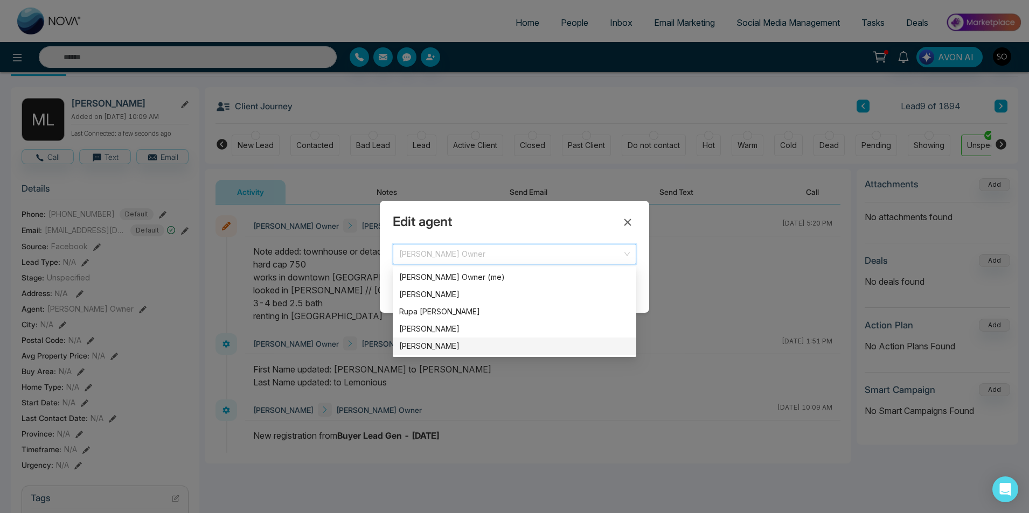
click at [448, 346] on div "[PERSON_NAME]" at bounding box center [514, 347] width 231 height 12
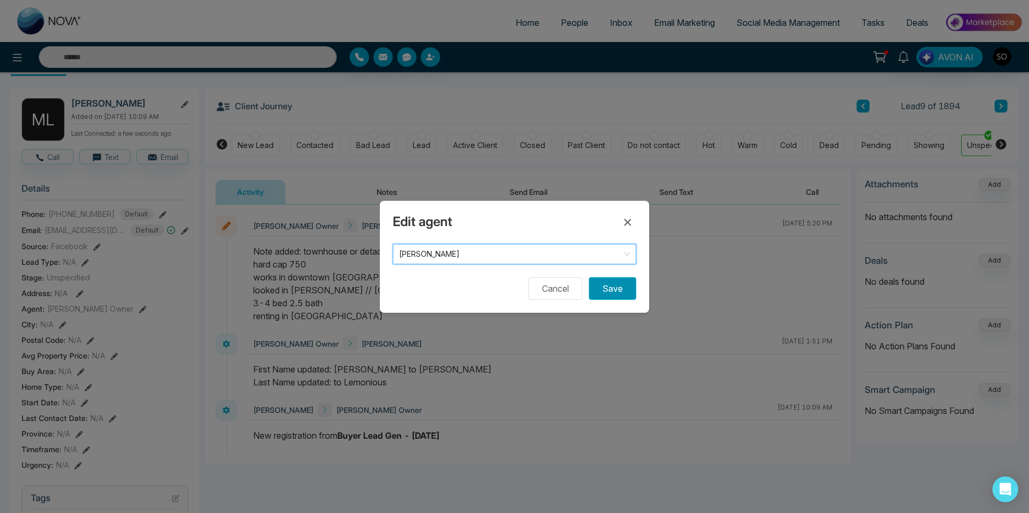
click at [615, 295] on button "Save" at bounding box center [612, 288] width 47 height 23
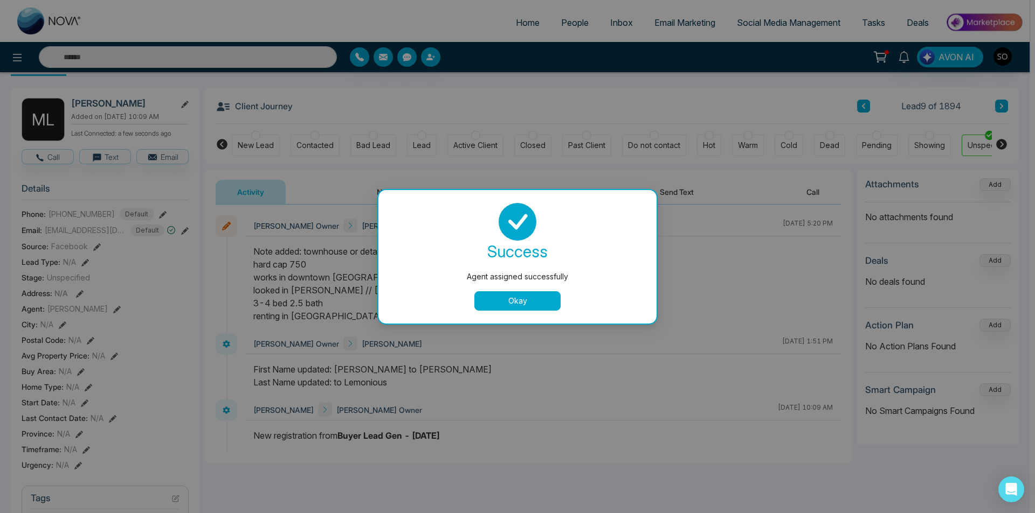
click at [533, 304] on button "Okay" at bounding box center [517, 301] width 86 height 19
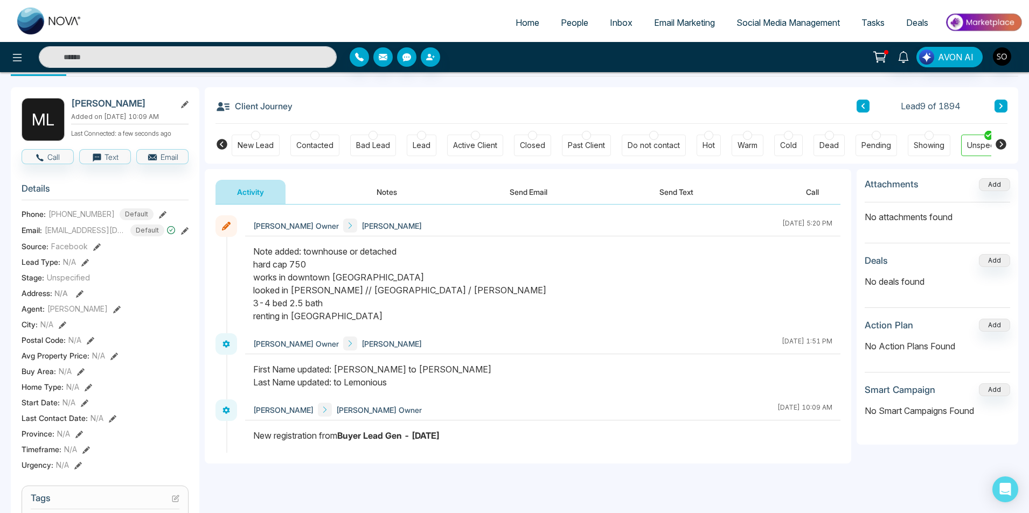
click at [861, 107] on icon at bounding box center [862, 106] width 5 height 6
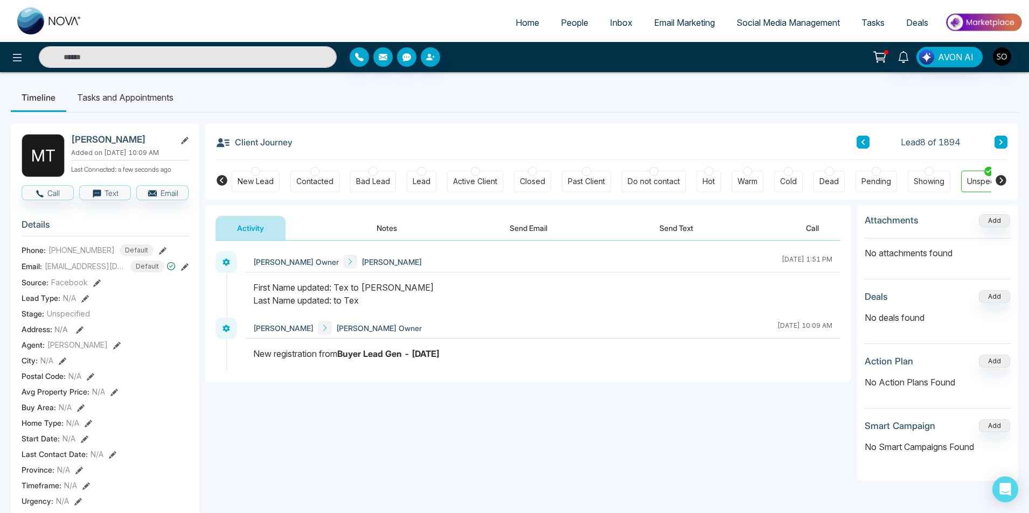
click at [391, 231] on button "Notes" at bounding box center [387, 228] width 64 height 24
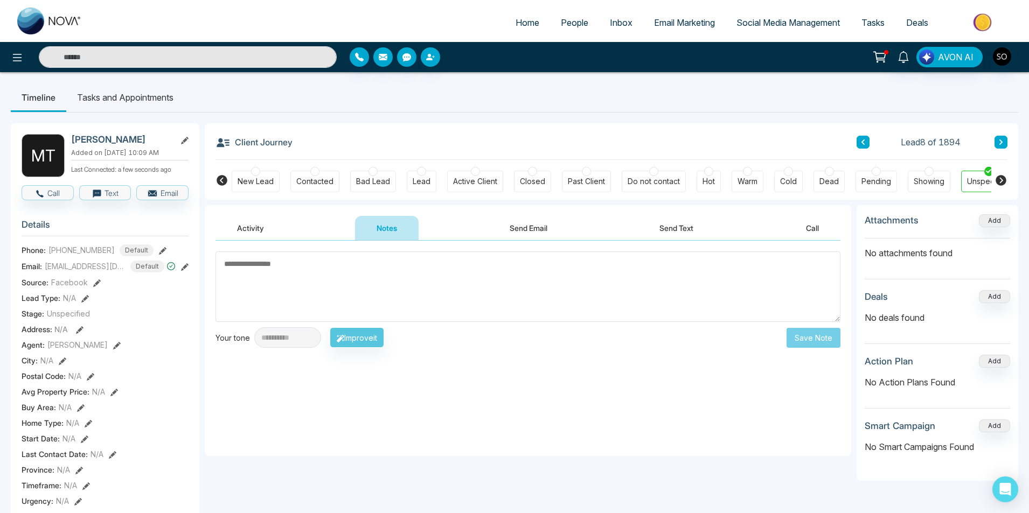
click at [371, 275] on textarea at bounding box center [528, 287] width 625 height 71
type textarea "*"
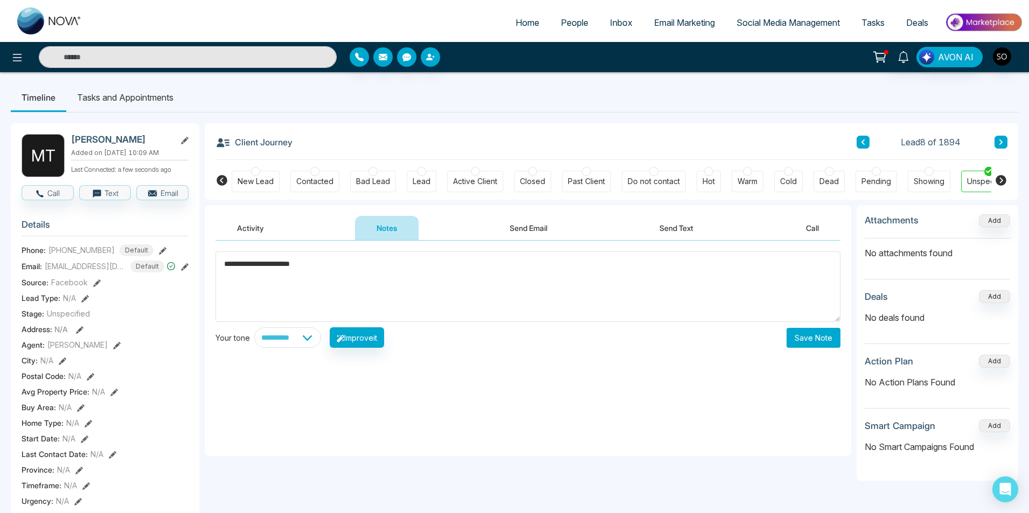
type textarea "**********"
click at [807, 336] on button "Save Note" at bounding box center [814, 338] width 54 height 20
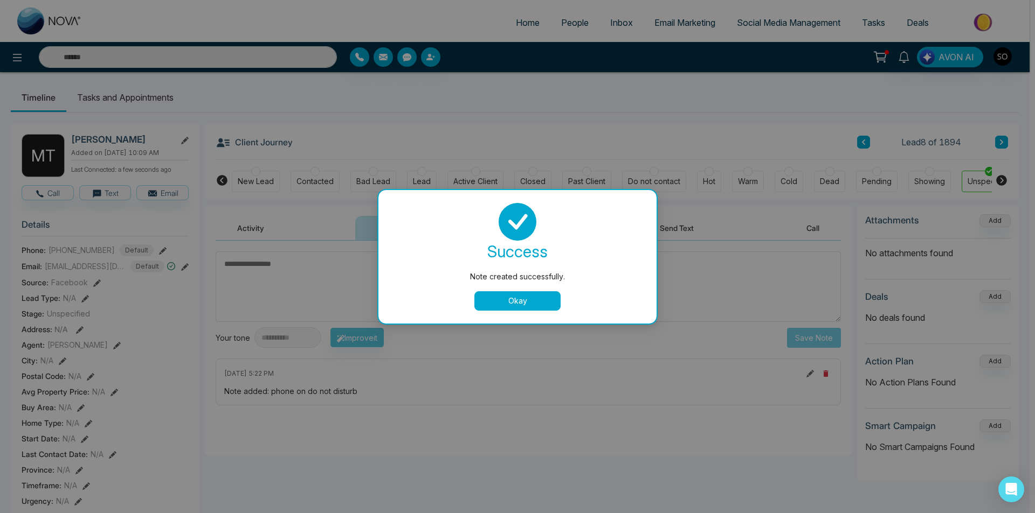
drag, startPoint x: 540, startPoint y: 298, endPoint x: 549, endPoint y: 295, distance: 9.0
click at [540, 297] on button "Okay" at bounding box center [517, 301] width 86 height 19
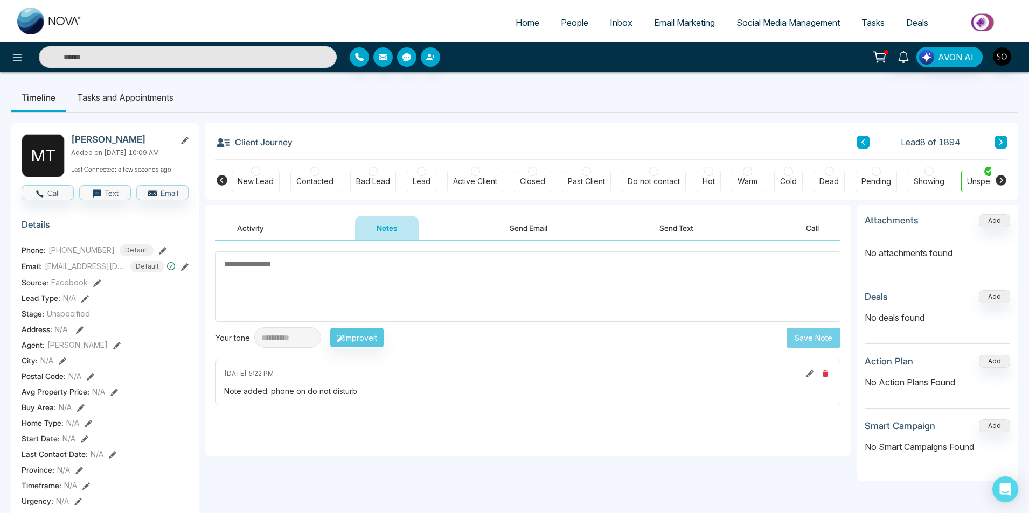
click at [863, 143] on icon at bounding box center [863, 142] width 3 height 5
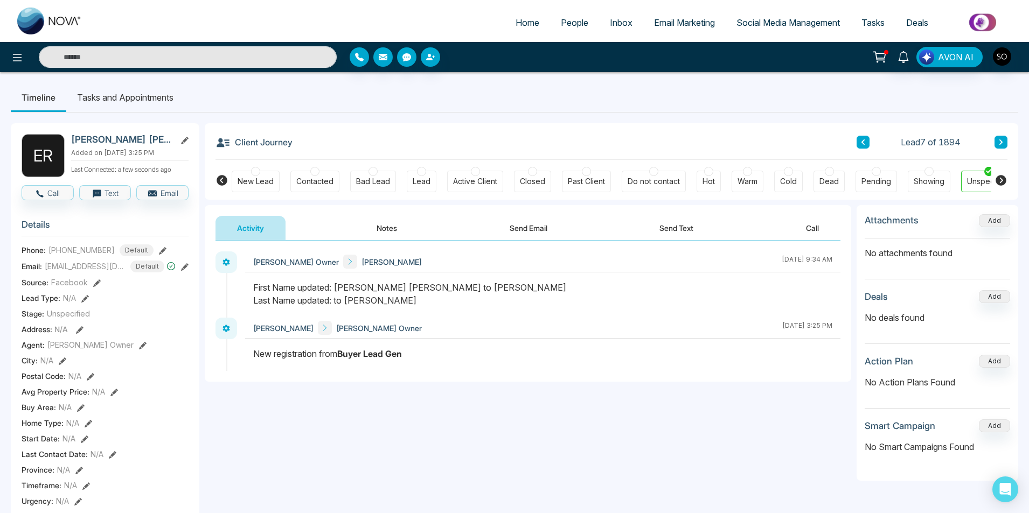
click at [378, 228] on button "Notes" at bounding box center [387, 228] width 64 height 24
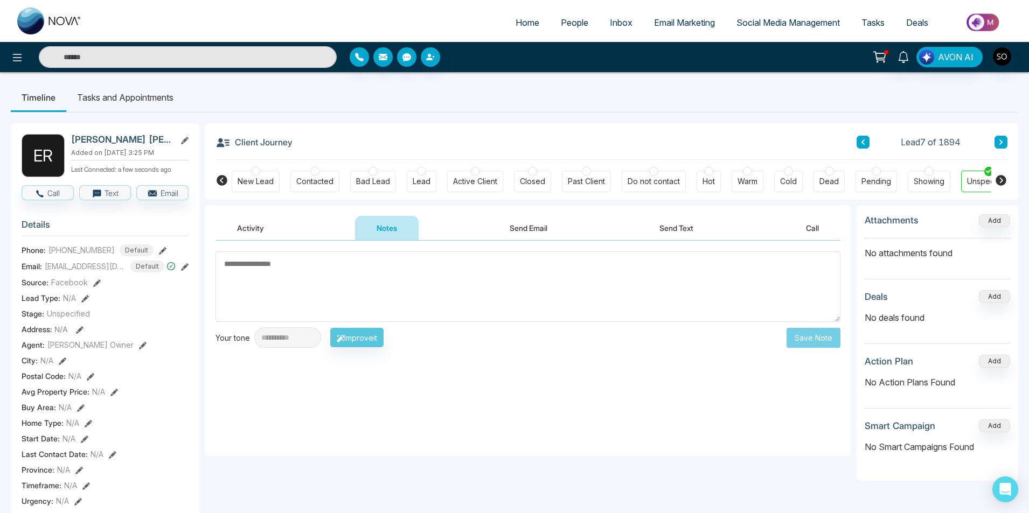
click at [187, 140] on icon at bounding box center [185, 141] width 8 height 8
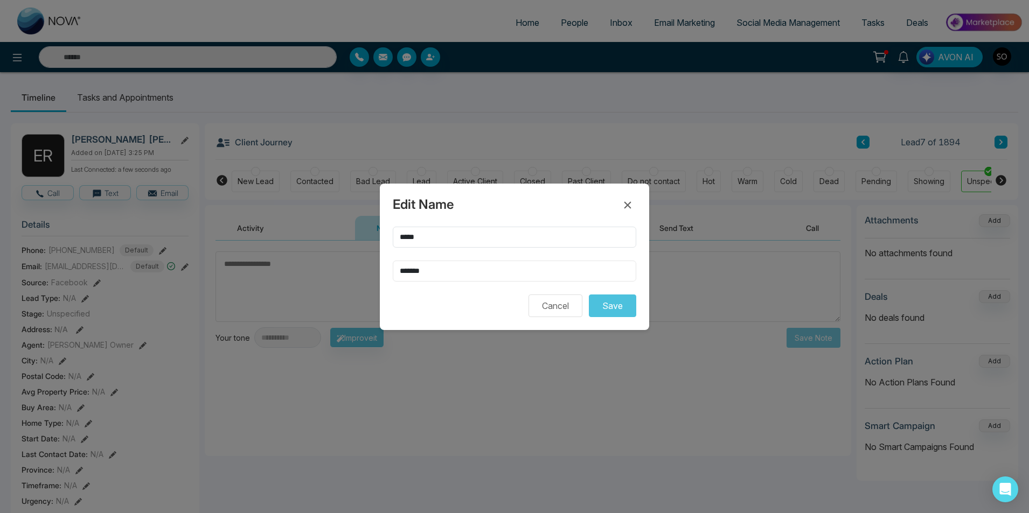
drag, startPoint x: 447, startPoint y: 274, endPoint x: 340, endPoint y: 272, distance: 107.3
click at [339, 272] on div "Edit Name ***** ******* Cancel Save" at bounding box center [514, 256] width 1029 height 513
click at [411, 269] on input "*********" at bounding box center [515, 271] width 244 height 21
type input "********"
click at [603, 303] on button "Save" at bounding box center [612, 306] width 47 height 23
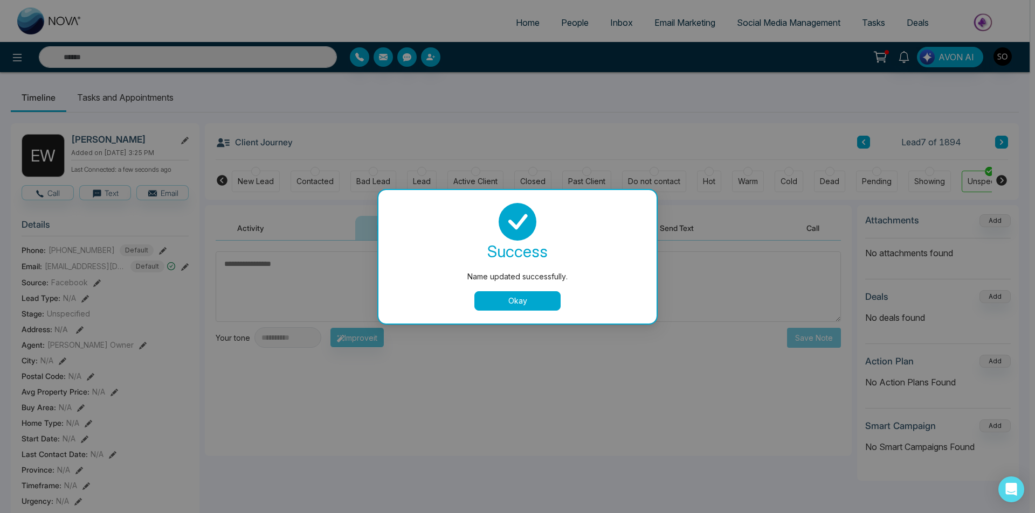
click at [512, 298] on button "Okay" at bounding box center [517, 301] width 86 height 19
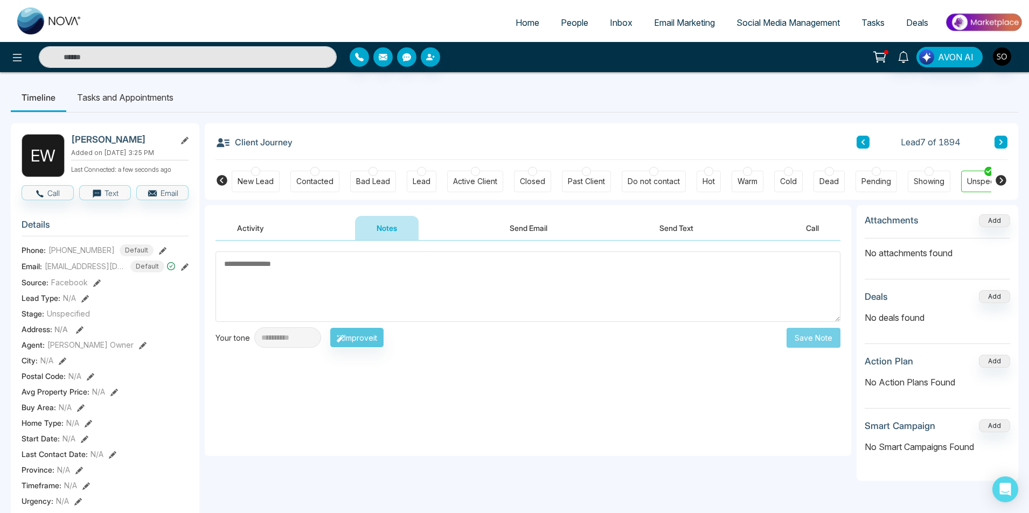
click at [574, 268] on textarea at bounding box center [528, 287] width 625 height 71
type textarea "**********"
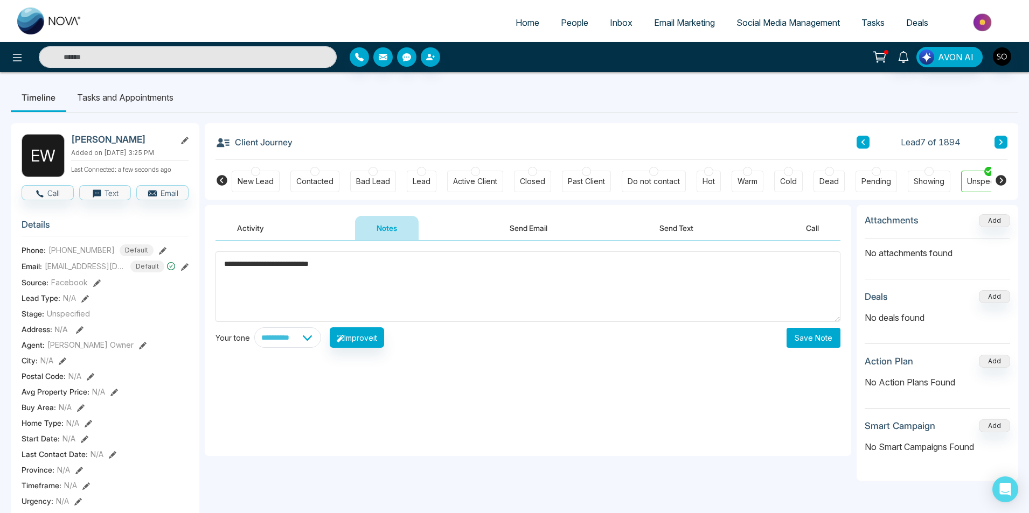
click at [809, 346] on button "Save Note" at bounding box center [814, 338] width 54 height 20
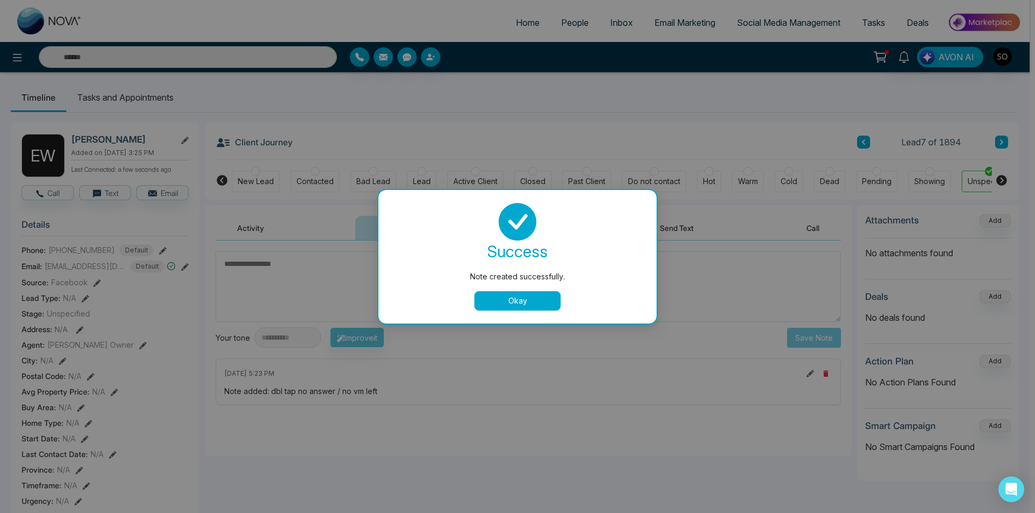
click at [520, 306] on button "Okay" at bounding box center [517, 301] width 86 height 19
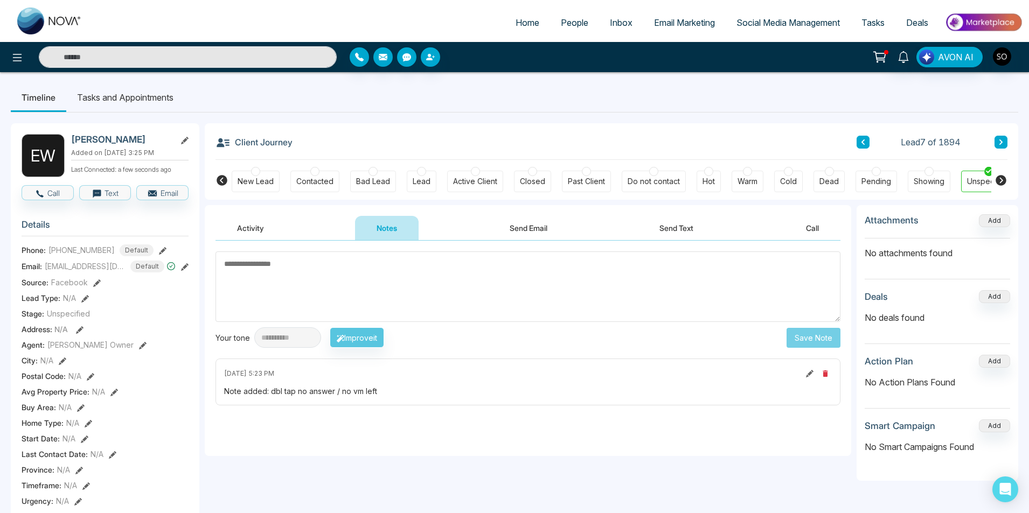
click at [862, 144] on icon at bounding box center [862, 142] width 5 height 6
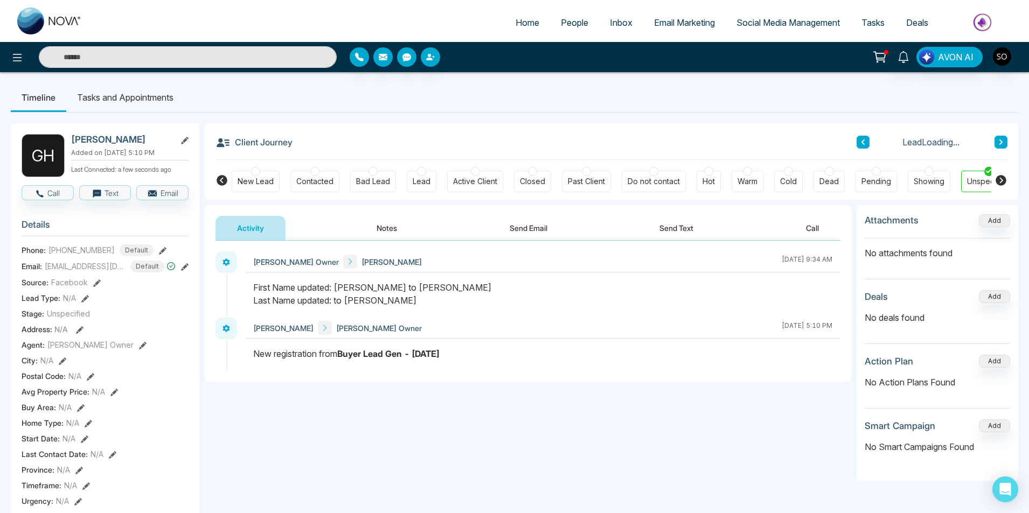
click at [366, 225] on button "Notes" at bounding box center [387, 228] width 64 height 24
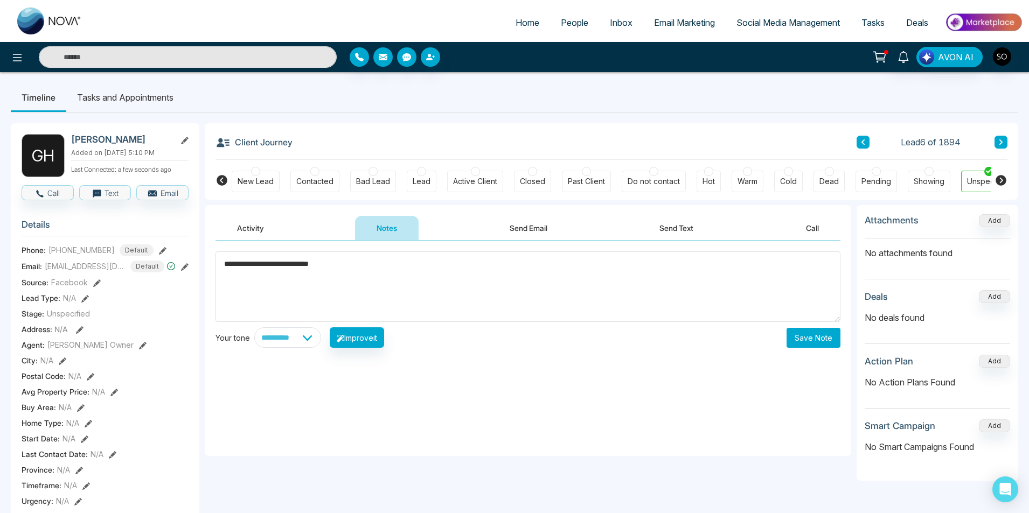
type textarea "**********"
click at [804, 338] on button "Save Note" at bounding box center [814, 338] width 54 height 20
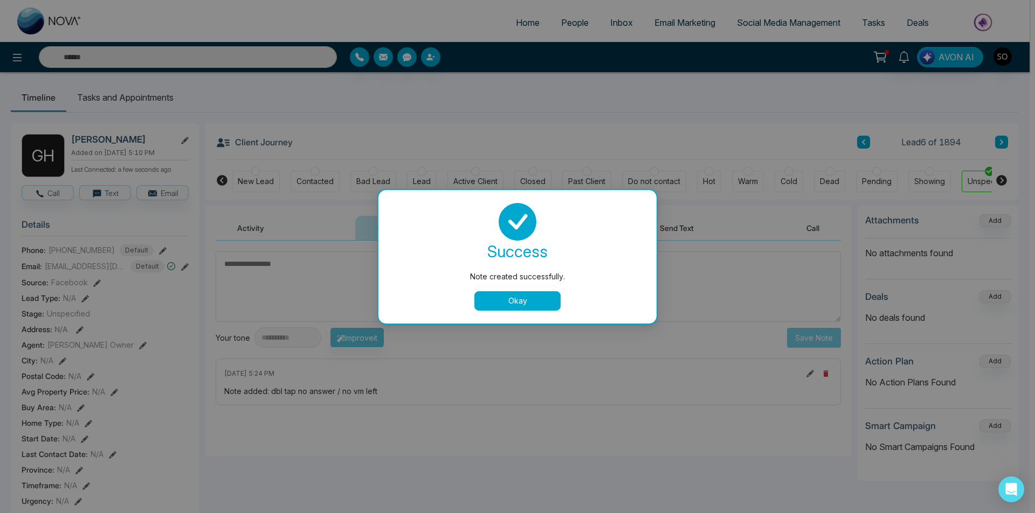
drag, startPoint x: 531, startPoint y: 299, endPoint x: 954, endPoint y: 156, distance: 446.6
click at [531, 299] on button "Okay" at bounding box center [517, 301] width 86 height 19
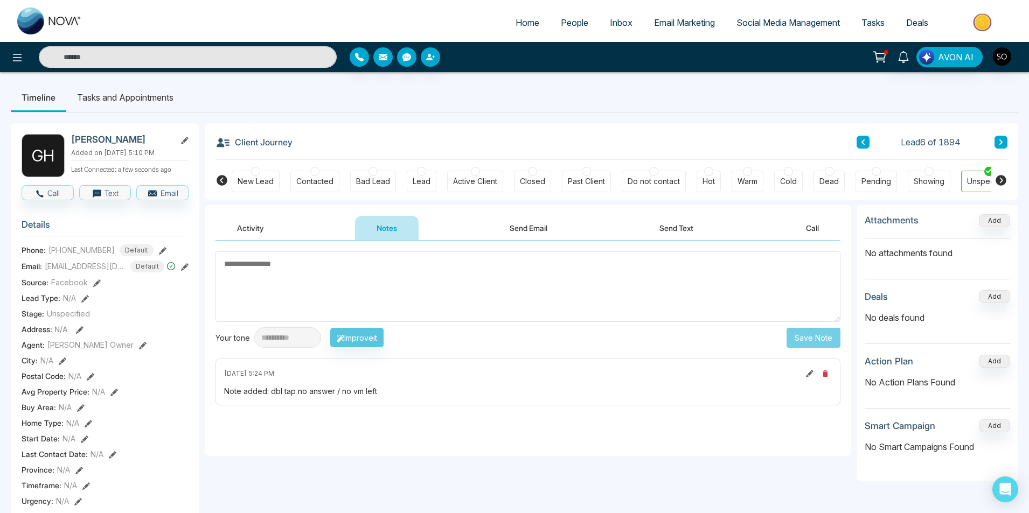
click at [857, 141] on button at bounding box center [863, 142] width 13 height 13
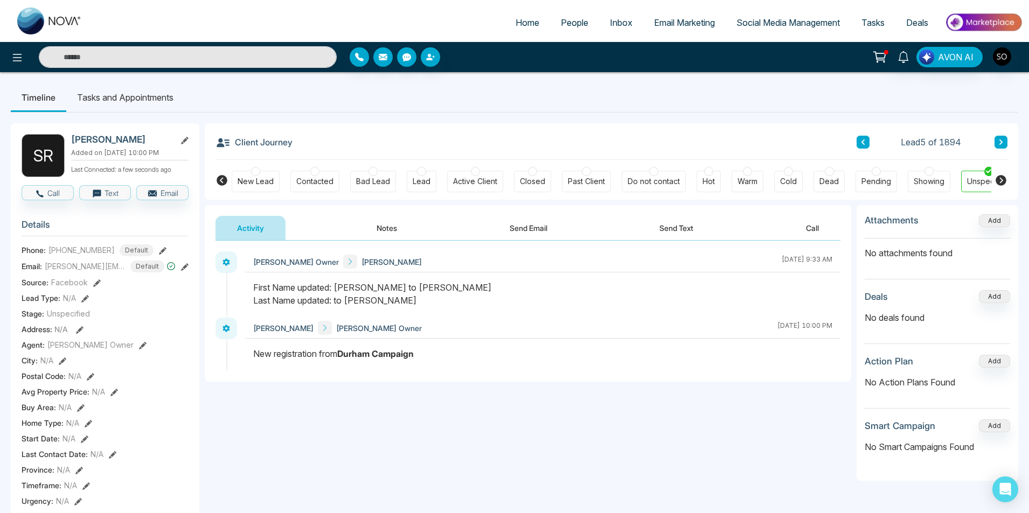
click at [378, 229] on button "Notes" at bounding box center [387, 228] width 64 height 24
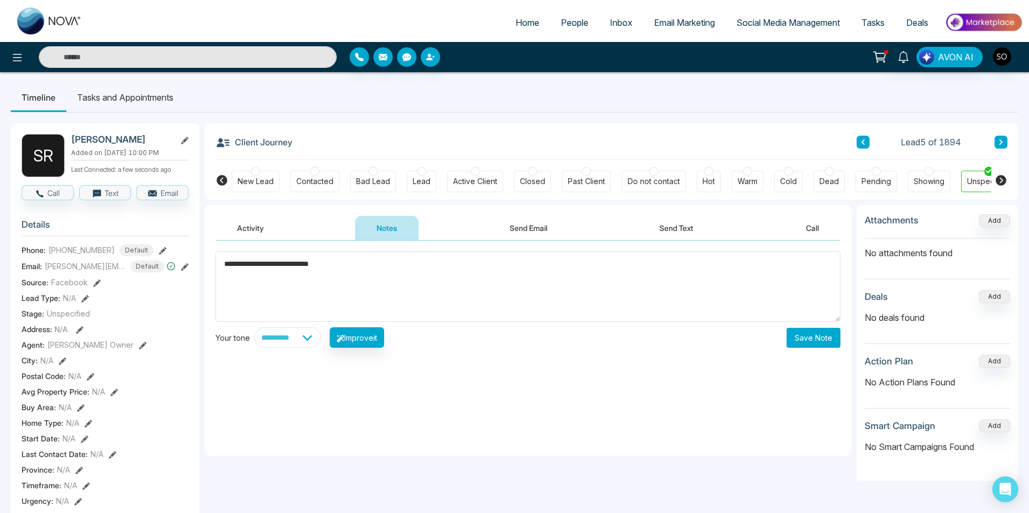
type textarea "**********"
click at [815, 330] on button "Save Note" at bounding box center [814, 338] width 54 height 20
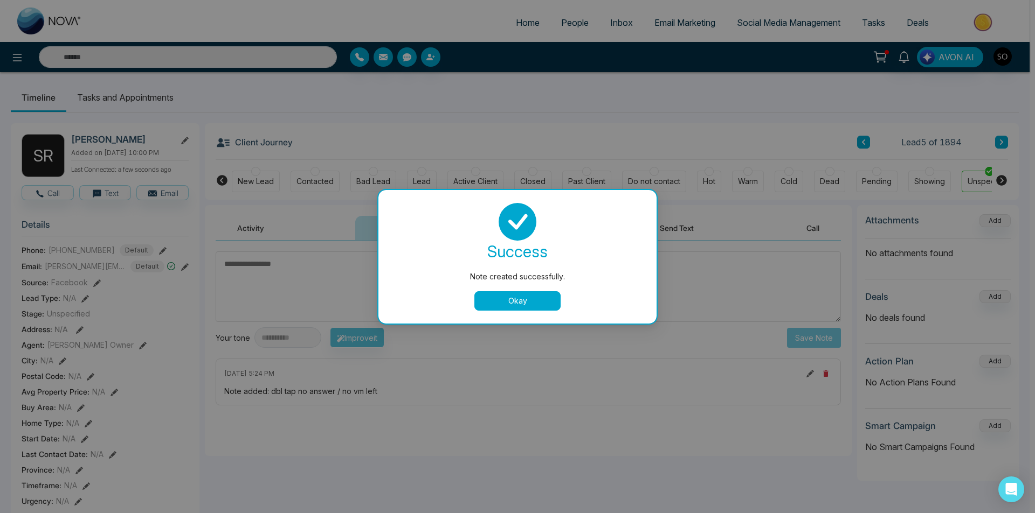
click at [549, 295] on button "Okay" at bounding box center [517, 301] width 86 height 19
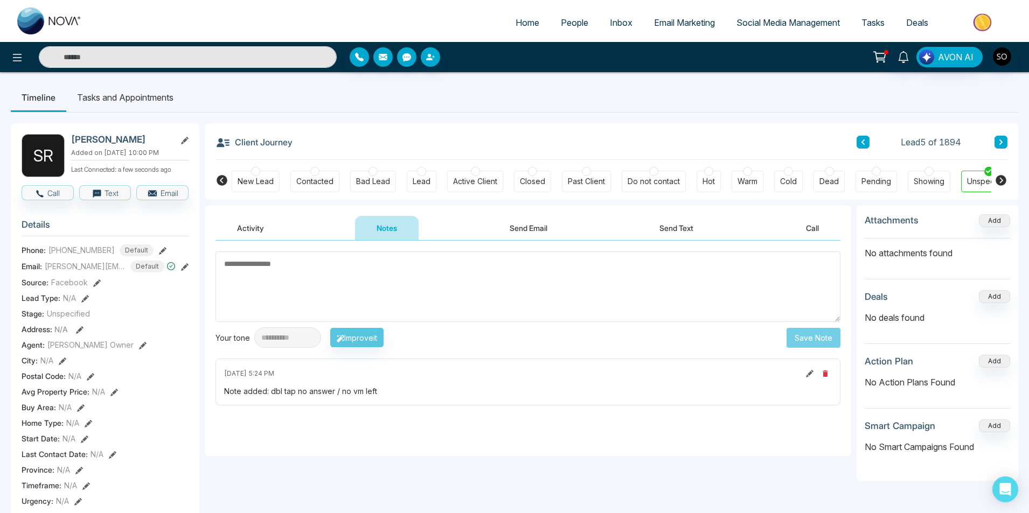
click at [861, 141] on icon at bounding box center [862, 142] width 5 height 6
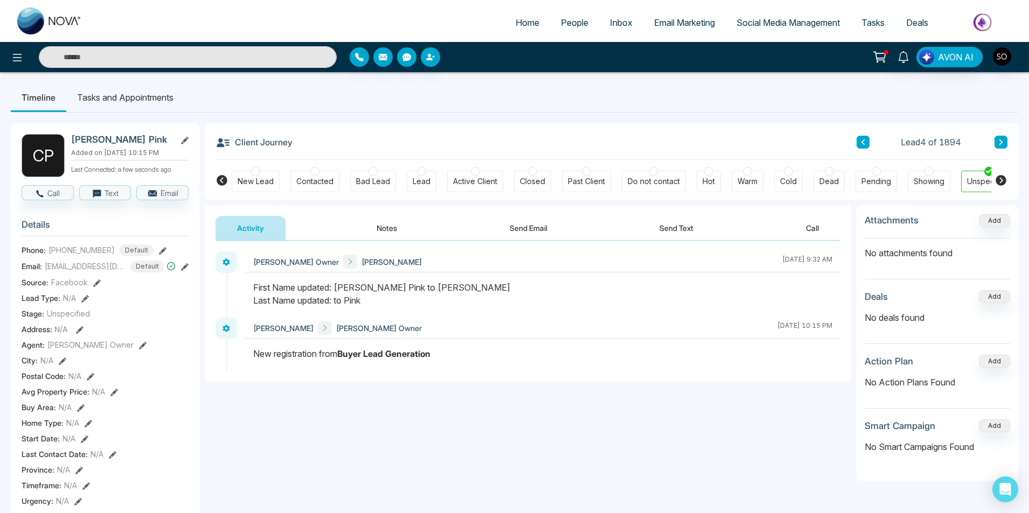
click at [395, 229] on button "Notes" at bounding box center [387, 228] width 64 height 24
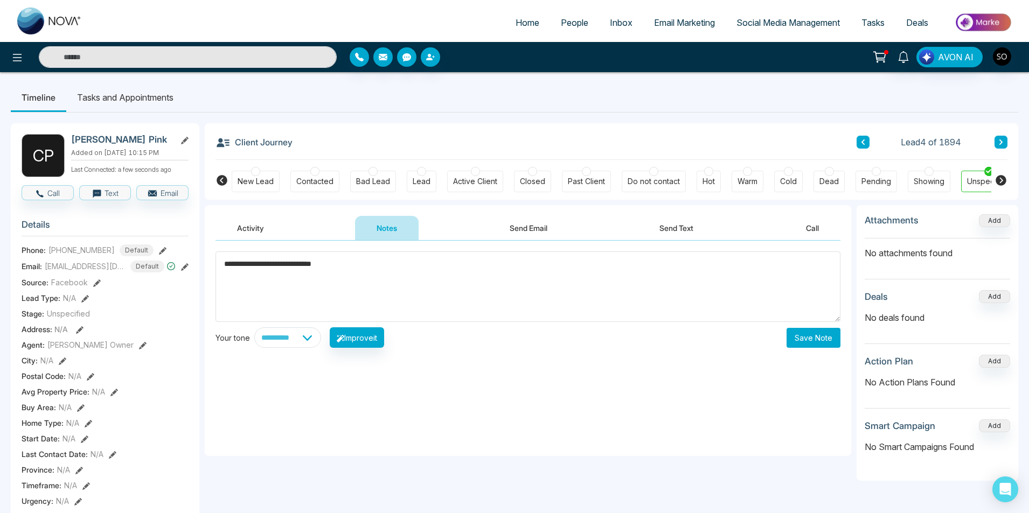
type textarea "**********"
click at [836, 333] on button "Save Note" at bounding box center [814, 338] width 54 height 20
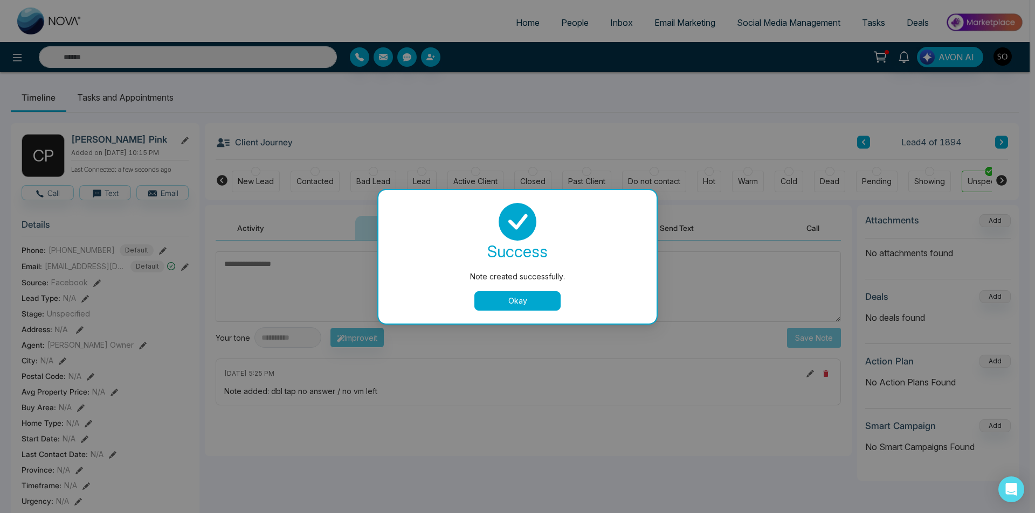
click at [543, 294] on button "Okay" at bounding box center [517, 301] width 86 height 19
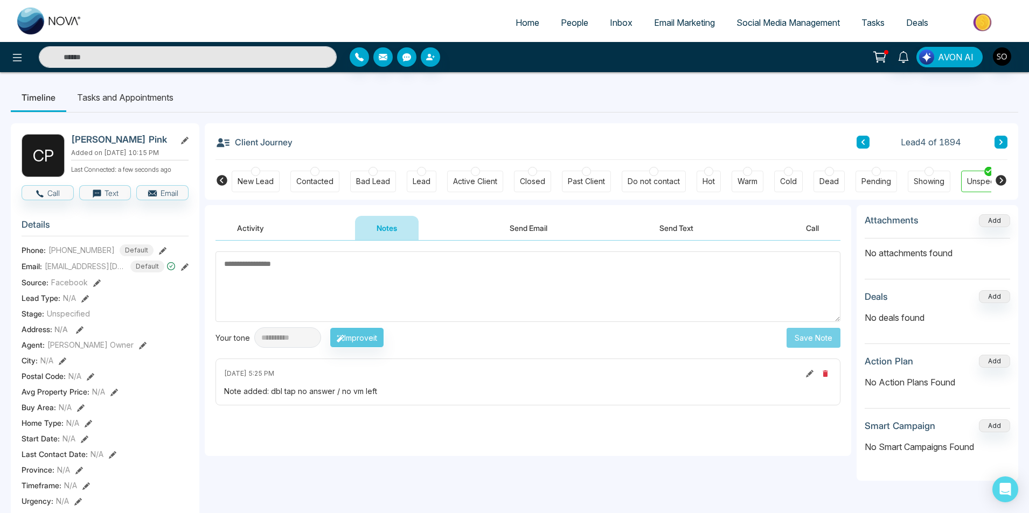
click at [862, 142] on icon at bounding box center [863, 142] width 3 height 5
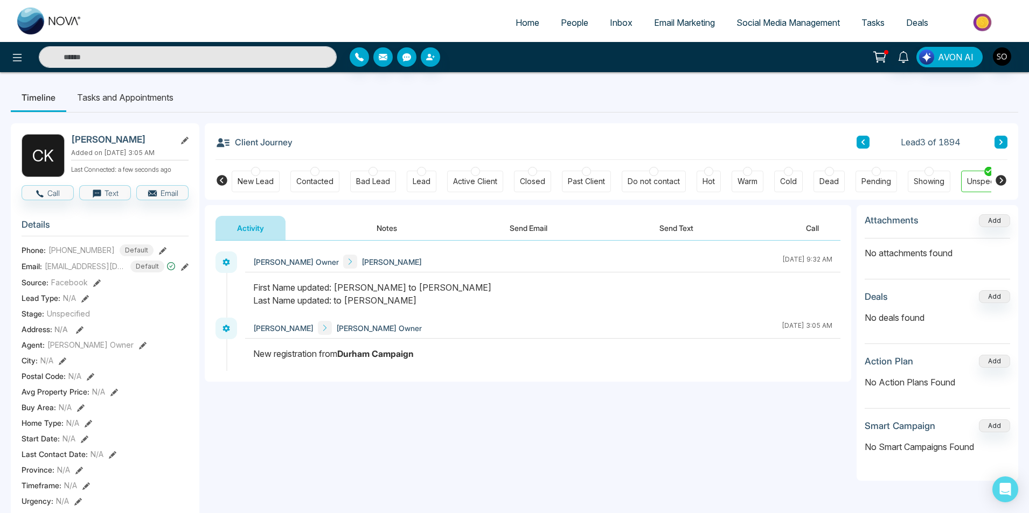
click at [376, 225] on button "Notes" at bounding box center [387, 228] width 64 height 24
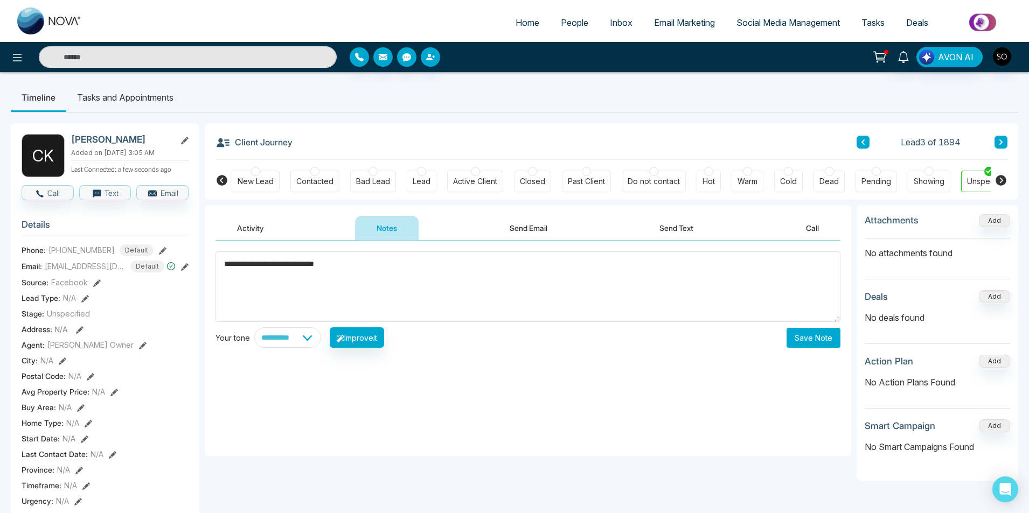
type textarea "**********"
click at [793, 341] on button "Save Note" at bounding box center [814, 338] width 54 height 20
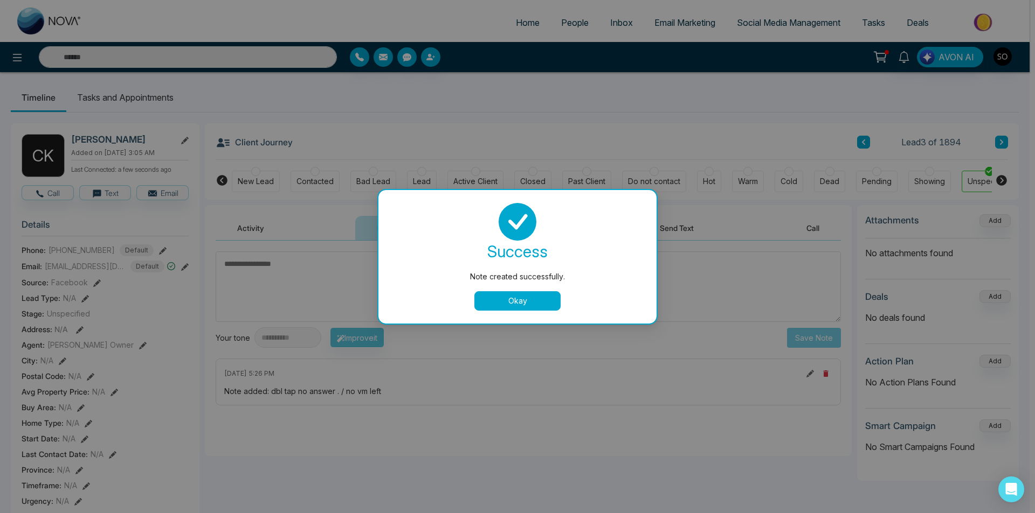
drag, startPoint x: 491, startPoint y: 304, endPoint x: 872, endPoint y: 234, distance: 387.3
click at [497, 304] on button "Okay" at bounding box center [517, 301] width 86 height 19
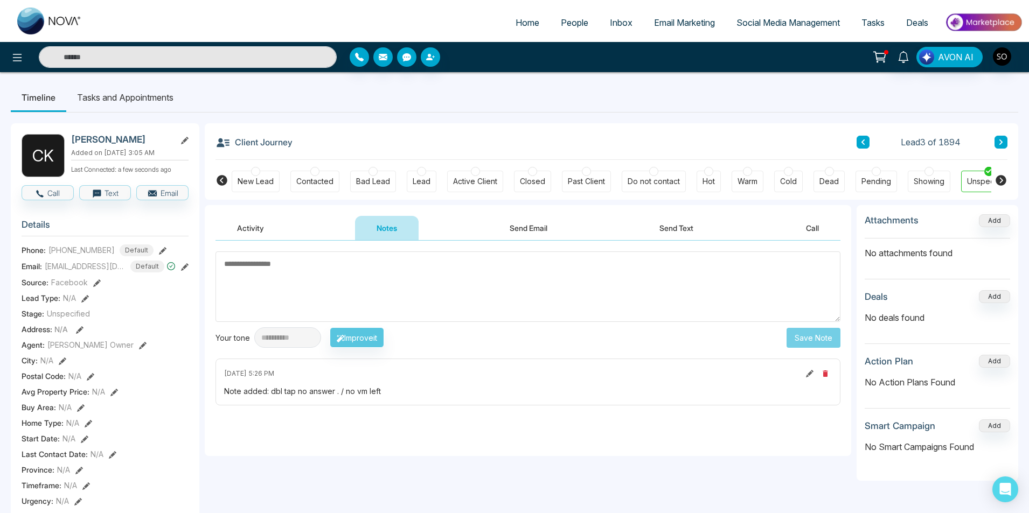
click at [865, 149] on button at bounding box center [863, 142] width 13 height 13
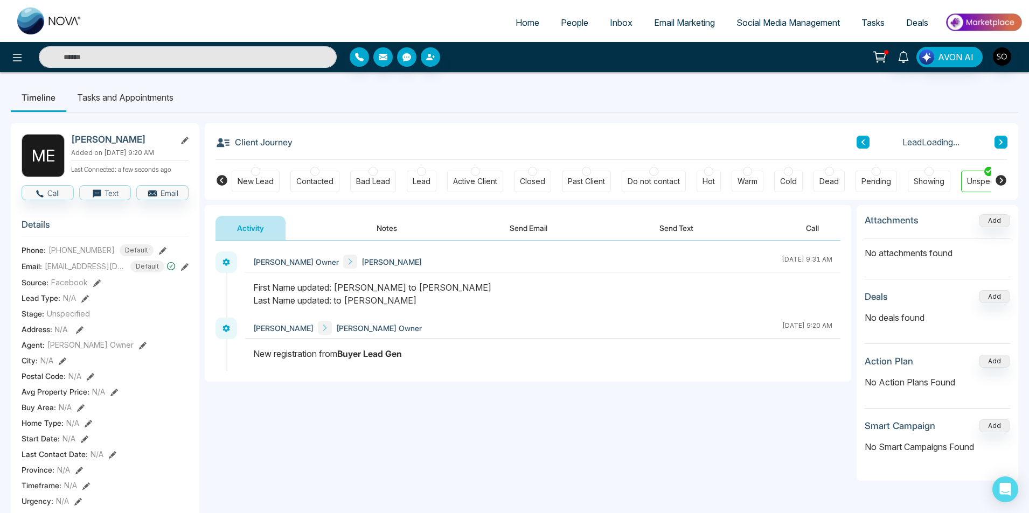
click at [389, 224] on button "Notes" at bounding box center [387, 228] width 64 height 24
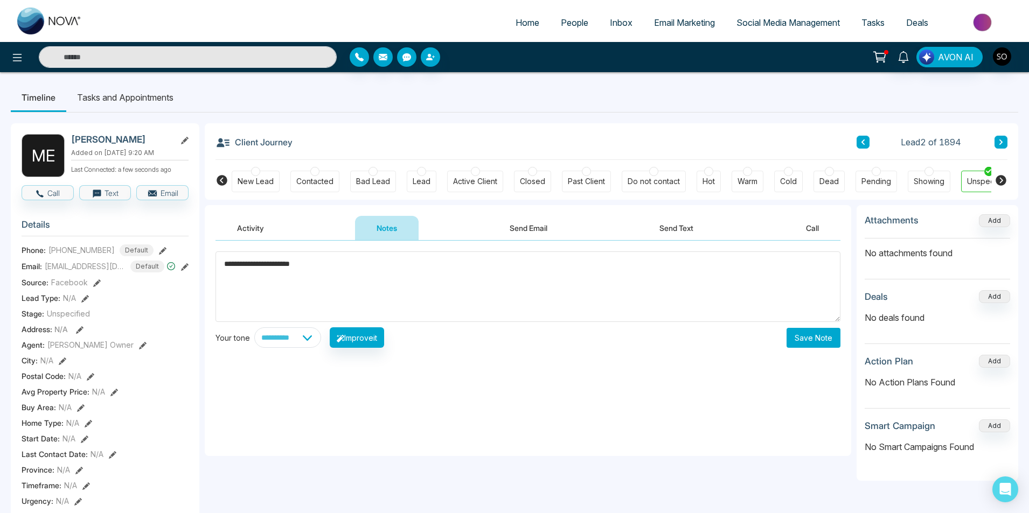
type textarea "**********"
click at [832, 335] on button "Save Note" at bounding box center [814, 338] width 54 height 20
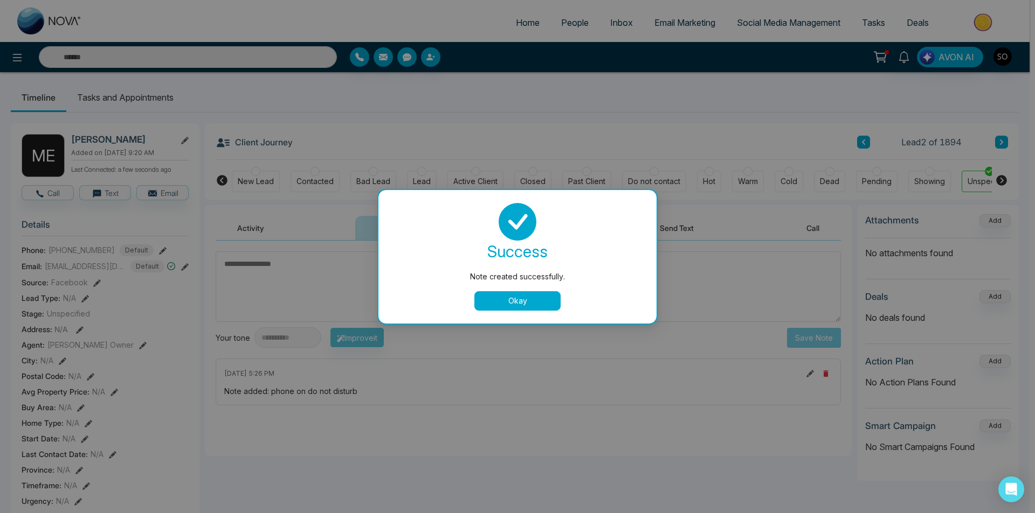
click at [544, 306] on button "Okay" at bounding box center [517, 301] width 86 height 19
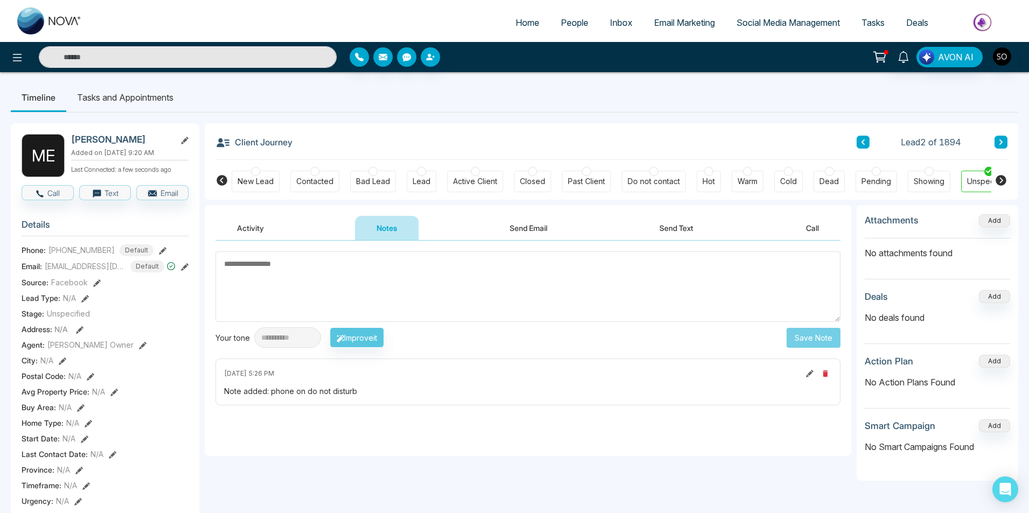
click at [865, 145] on icon at bounding box center [862, 142] width 5 height 6
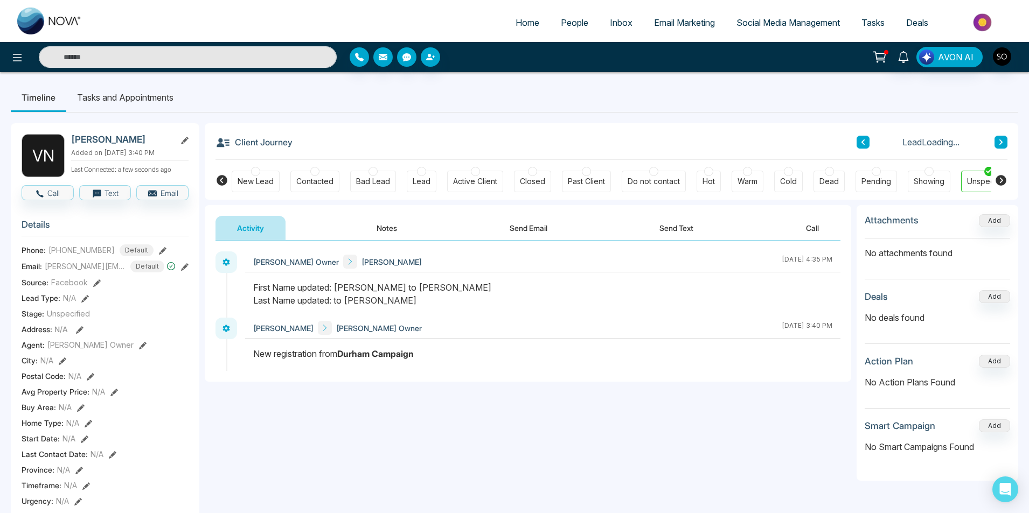
click at [389, 225] on button "Notes" at bounding box center [387, 228] width 64 height 24
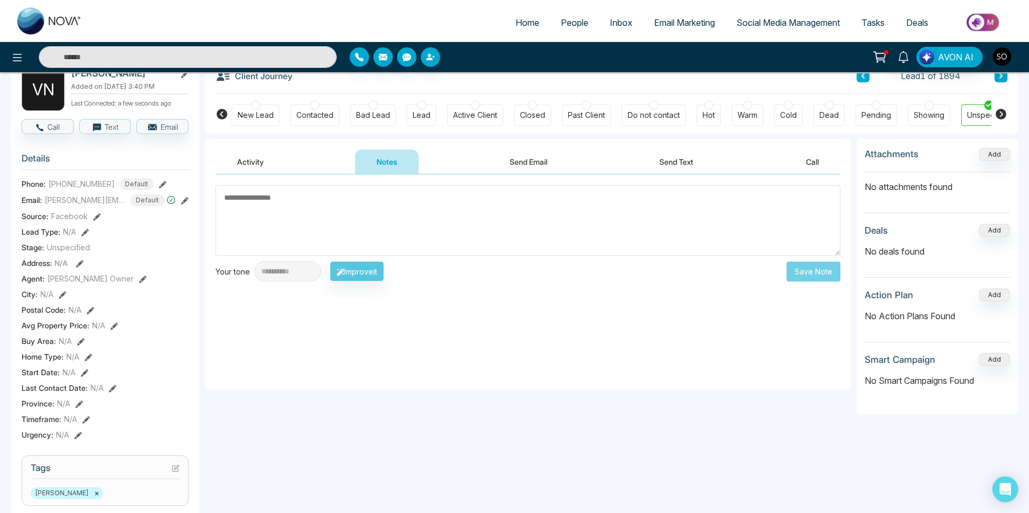
scroll to position [72, 0]
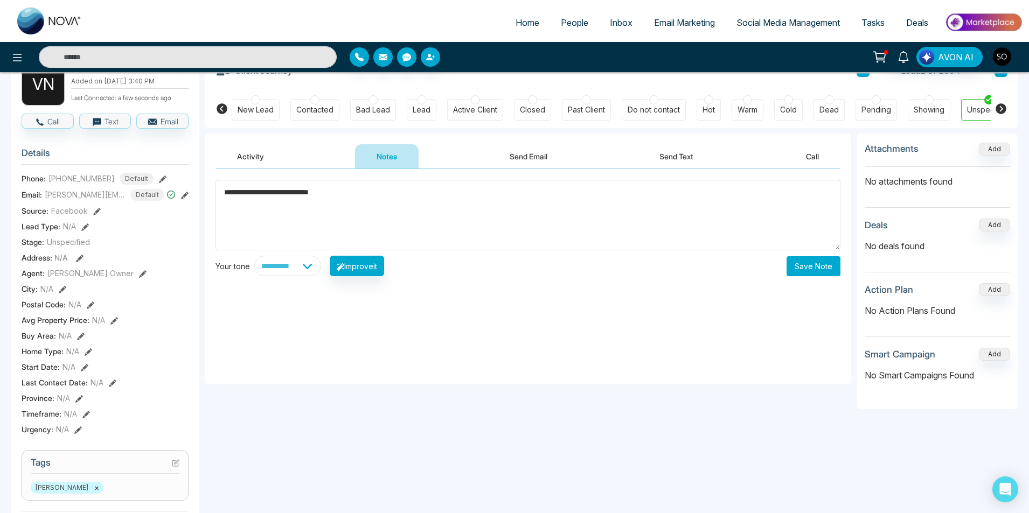
type textarea "**********"
click at [815, 258] on button "Save Note" at bounding box center [814, 266] width 54 height 20
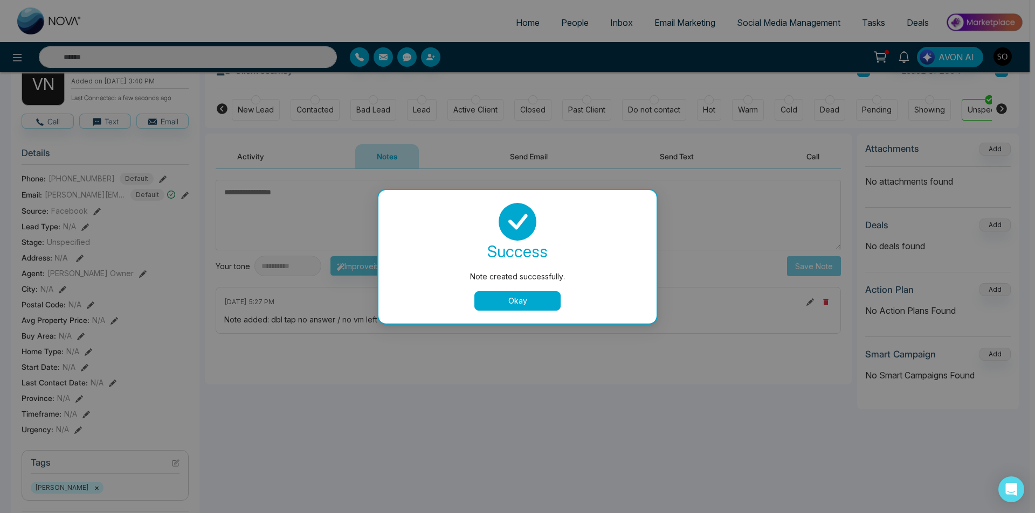
click at [520, 313] on div "success Note created successfully. Okay" at bounding box center [517, 257] width 278 height 134
drag, startPoint x: 519, startPoint y: 305, endPoint x: 429, endPoint y: 100, distance: 224.1
click at [519, 305] on button "Okay" at bounding box center [517, 301] width 86 height 19
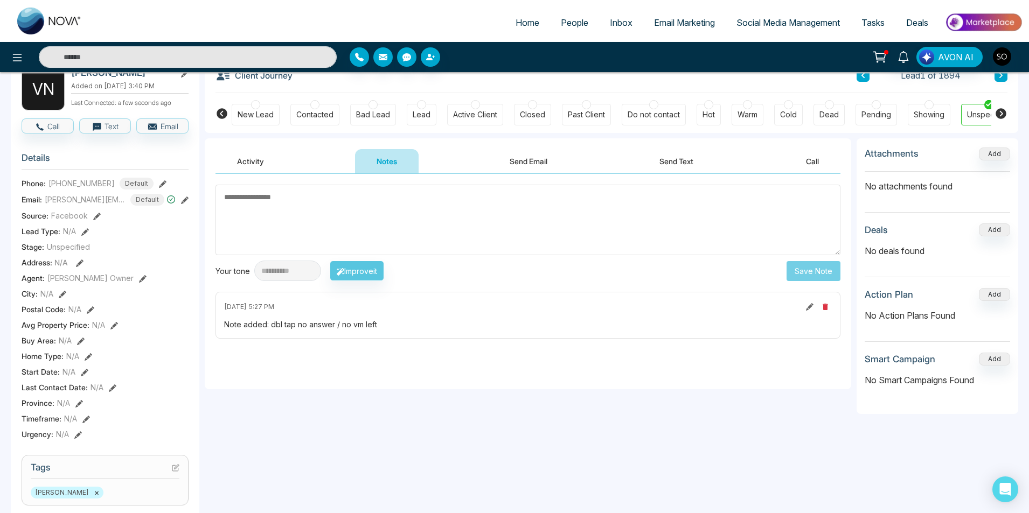
scroll to position [36, 0]
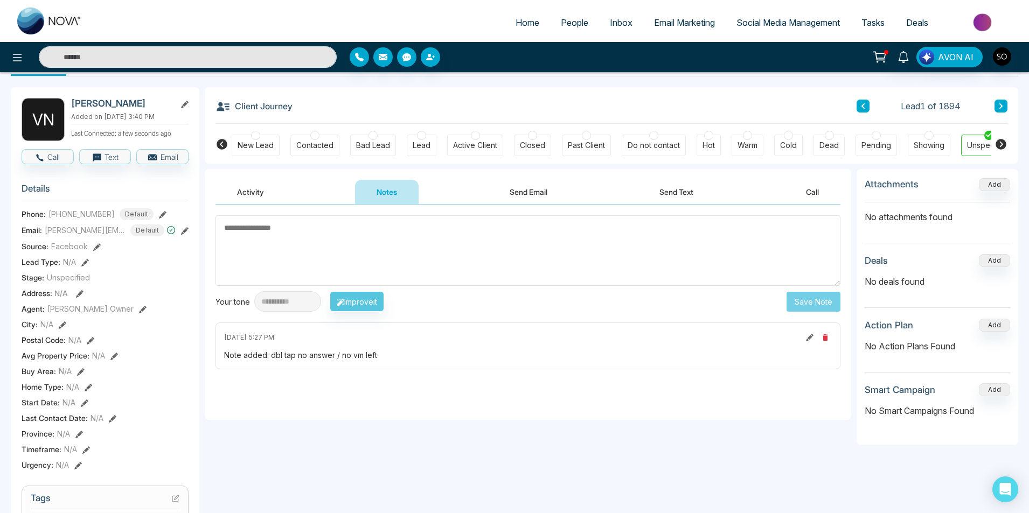
click at [365, 244] on textarea at bounding box center [528, 251] width 625 height 71
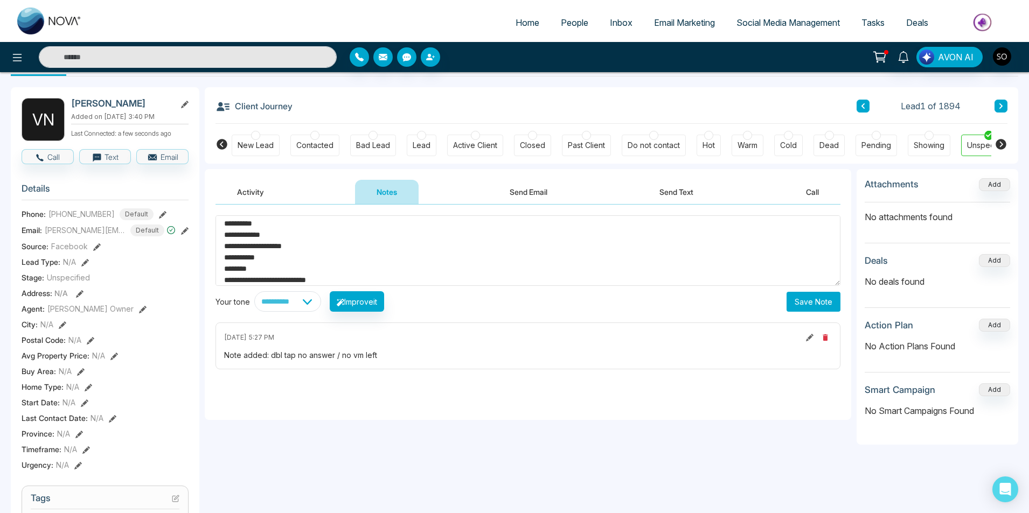
scroll to position [27, 0]
type textarea "**********"
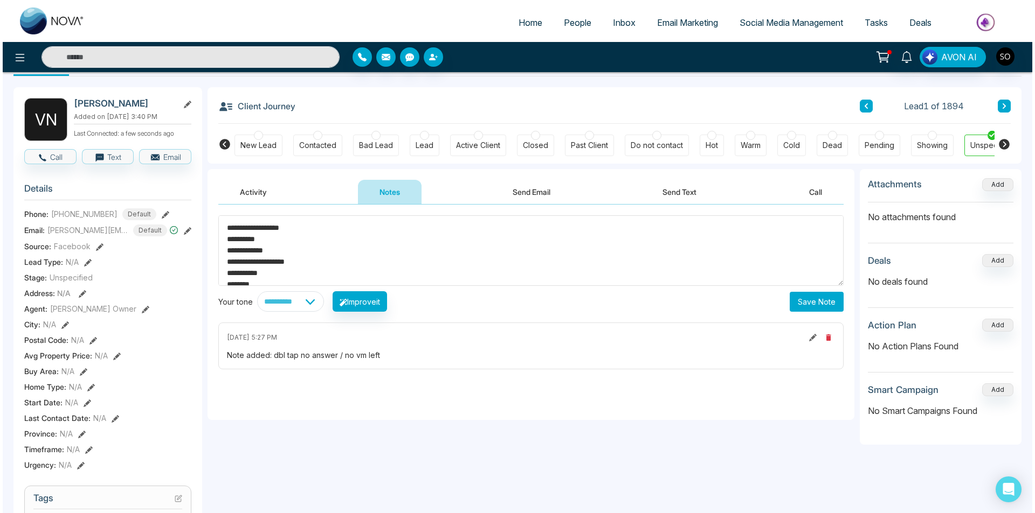
scroll to position [34, 0]
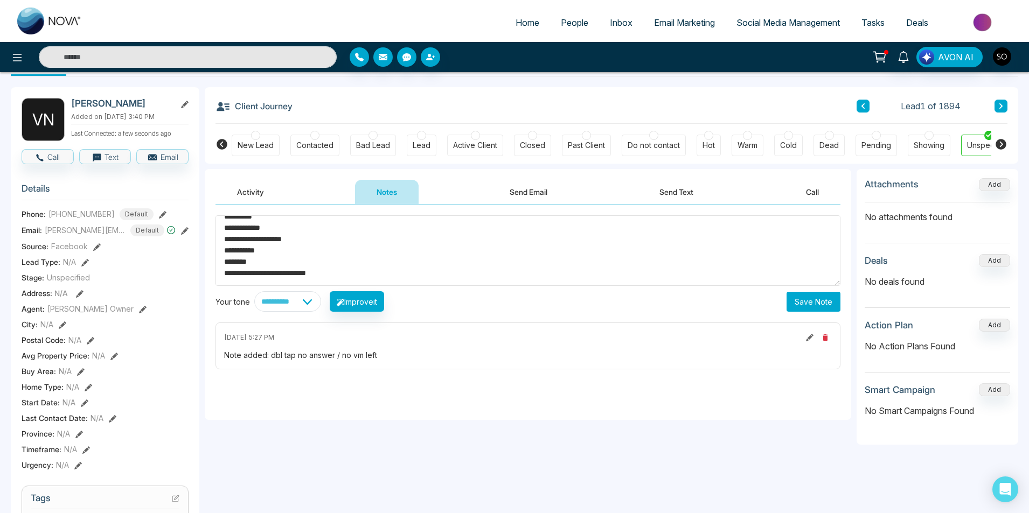
click at [821, 304] on button "Save Note" at bounding box center [814, 302] width 54 height 20
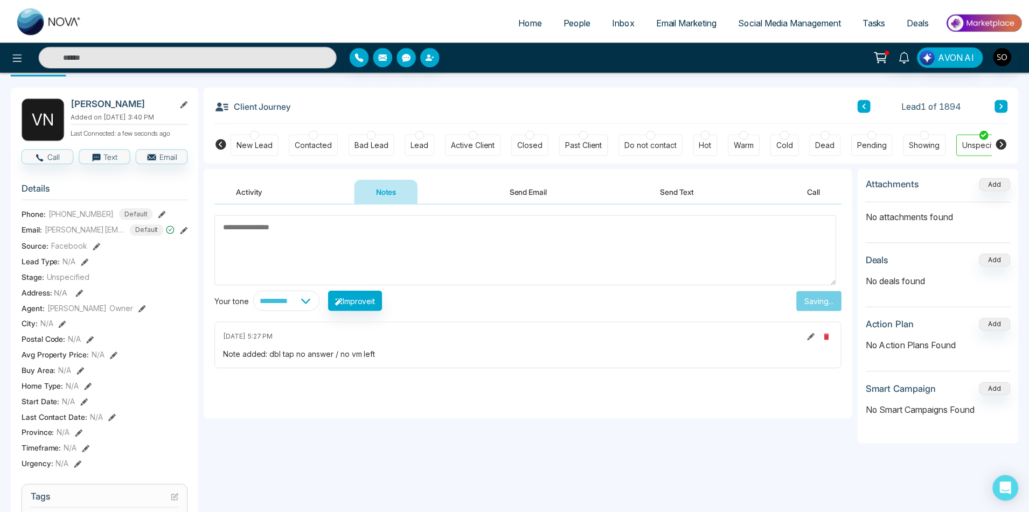
scroll to position [0, 0]
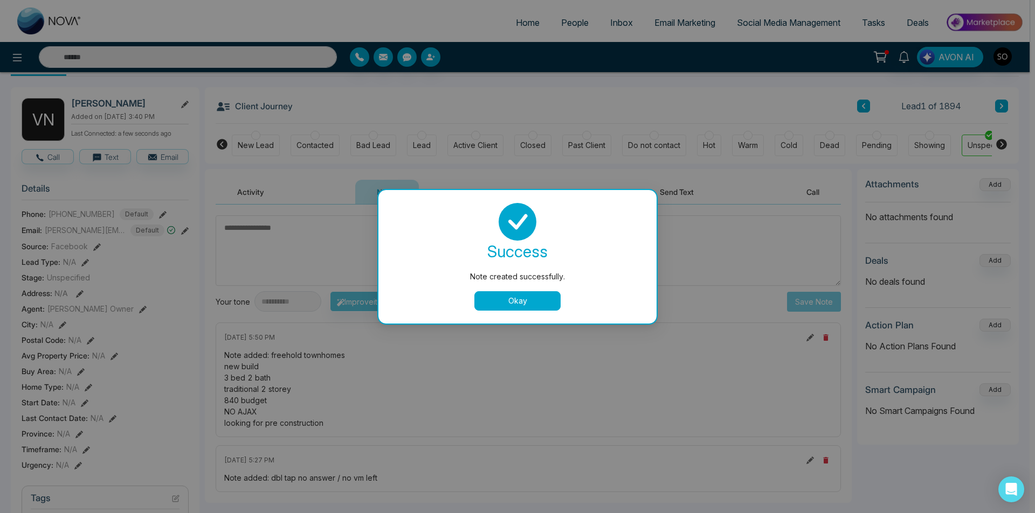
click at [501, 301] on button "Okay" at bounding box center [517, 301] width 86 height 19
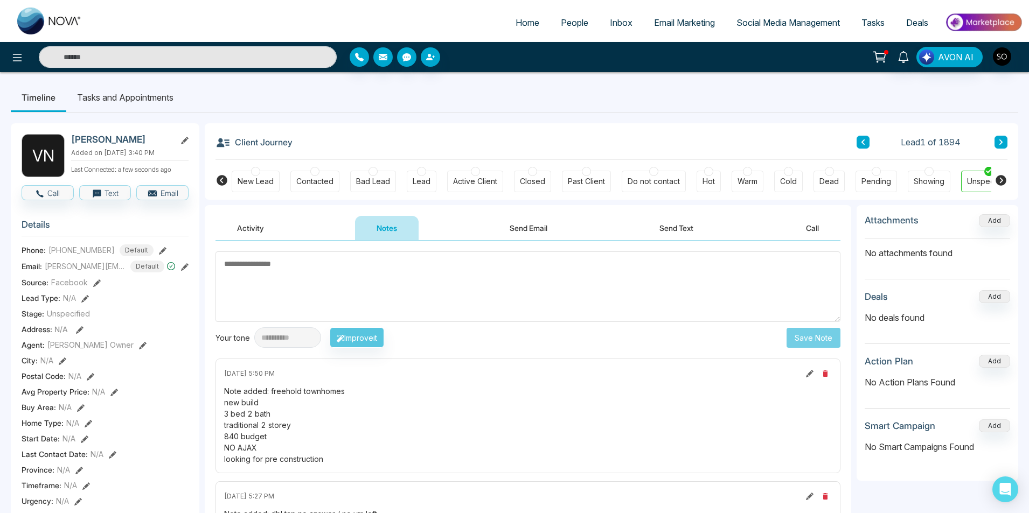
drag, startPoint x: 329, startPoint y: 460, endPoint x: 267, endPoint y: 395, distance: 90.3
click at [267, 395] on div "Note added: freehold townhomes new build 3 bed 2 bath traditional 2 storey 840 …" at bounding box center [528, 425] width 608 height 79
copy div "freehold townhomes new build 3 bed 2 bath traditional 2 storey 840 budget NO AJ…"
